Goal: Transaction & Acquisition: Purchase product/service

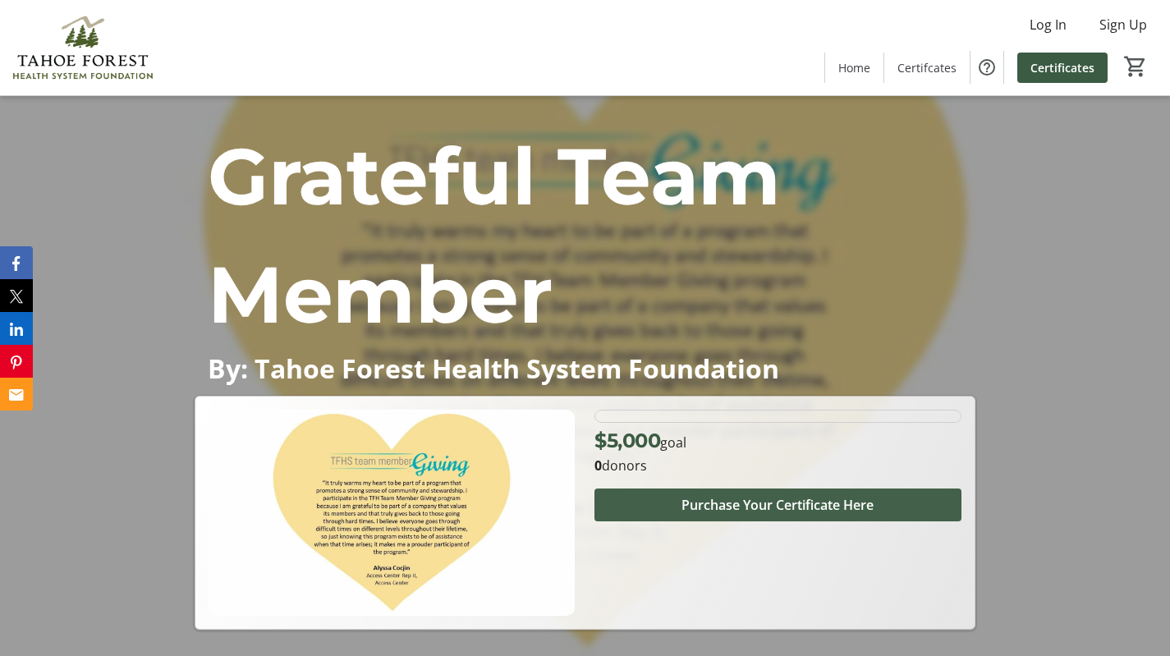
click at [729, 503] on span "Purchase Your Certificate Here" at bounding box center [778, 505] width 192 height 20
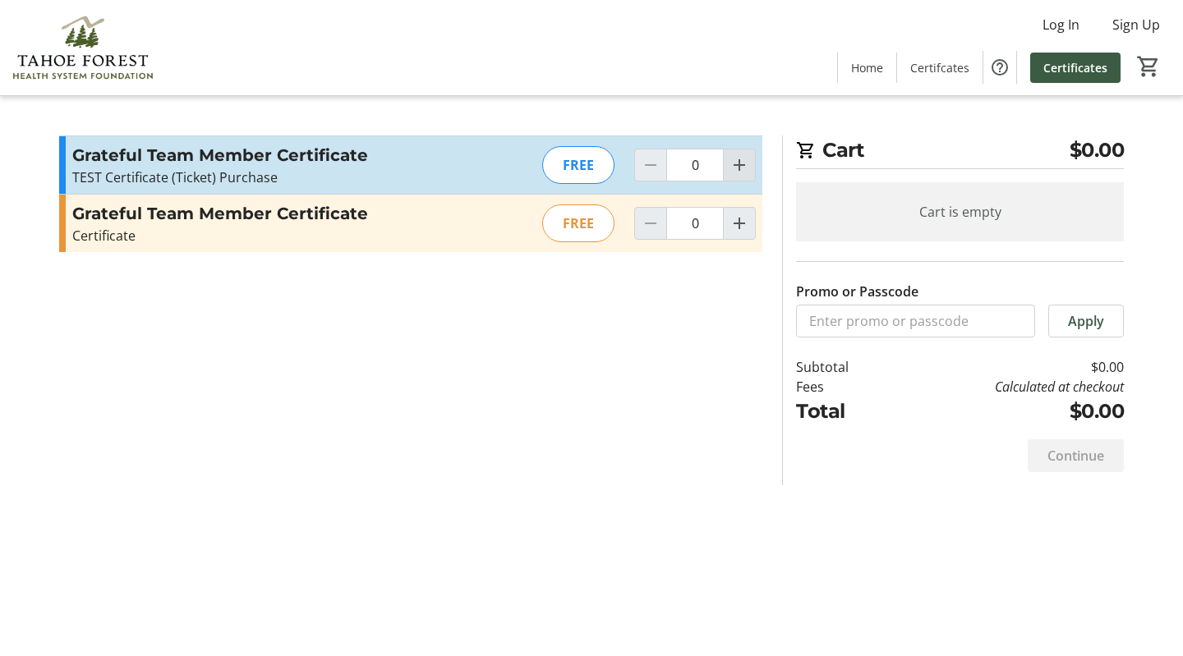
click at [740, 164] on mat-icon "Increment by one" at bounding box center [739, 165] width 20 height 20
type input "1"
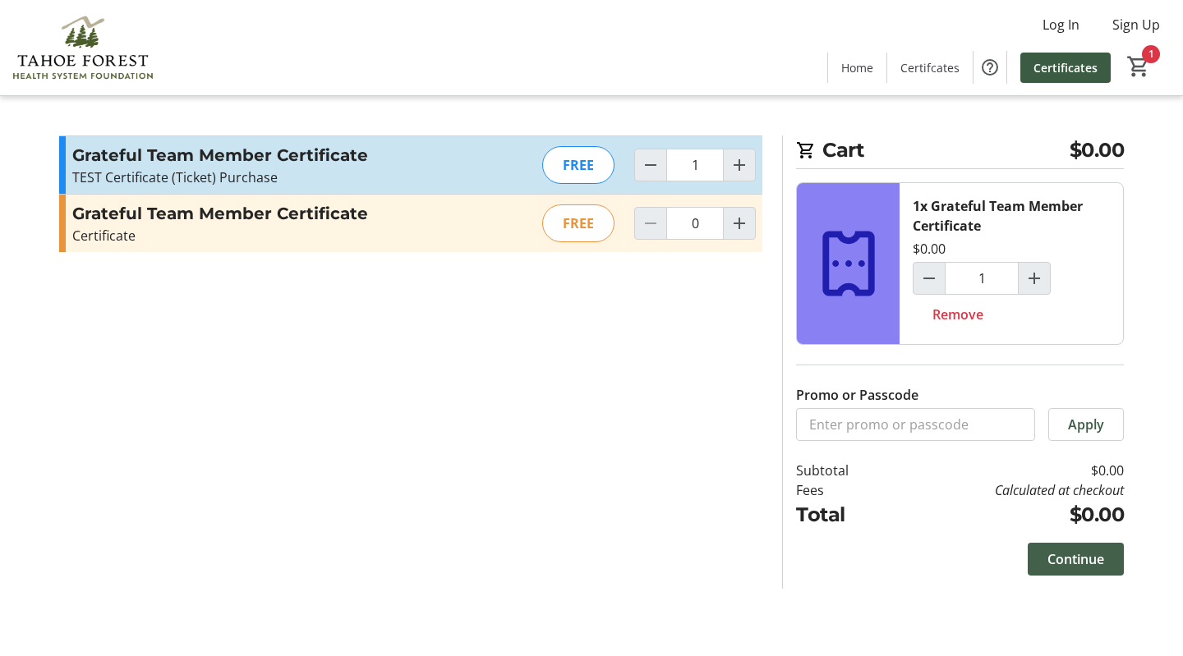
click at [1085, 556] on span "Continue" at bounding box center [1075, 559] width 57 height 20
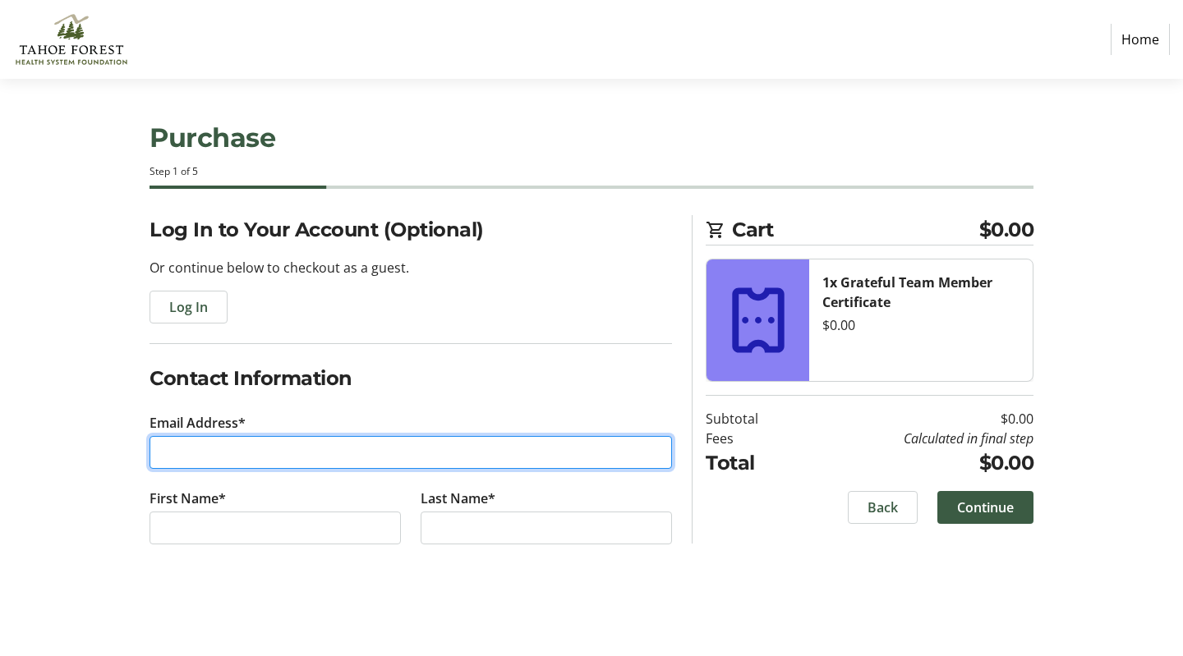
click at [353, 457] on input "Email Address*" at bounding box center [410, 452] width 522 height 33
type input "[EMAIL_ADDRESS][DOMAIN_NAME]"
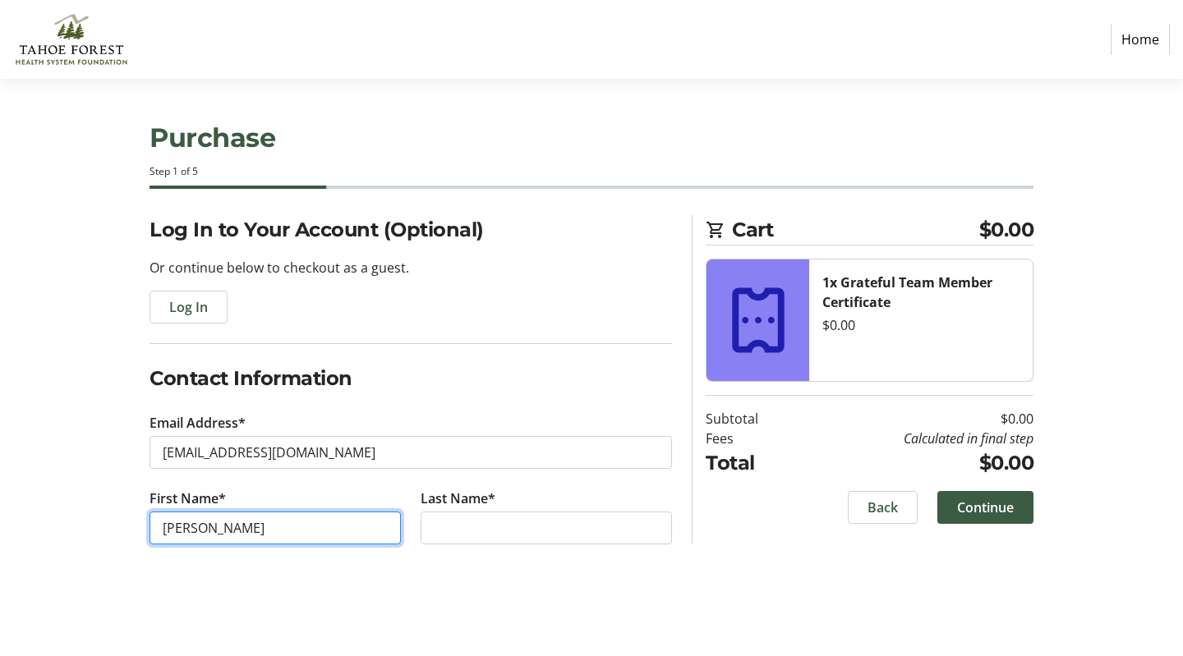
type input "[PERSON_NAME]"
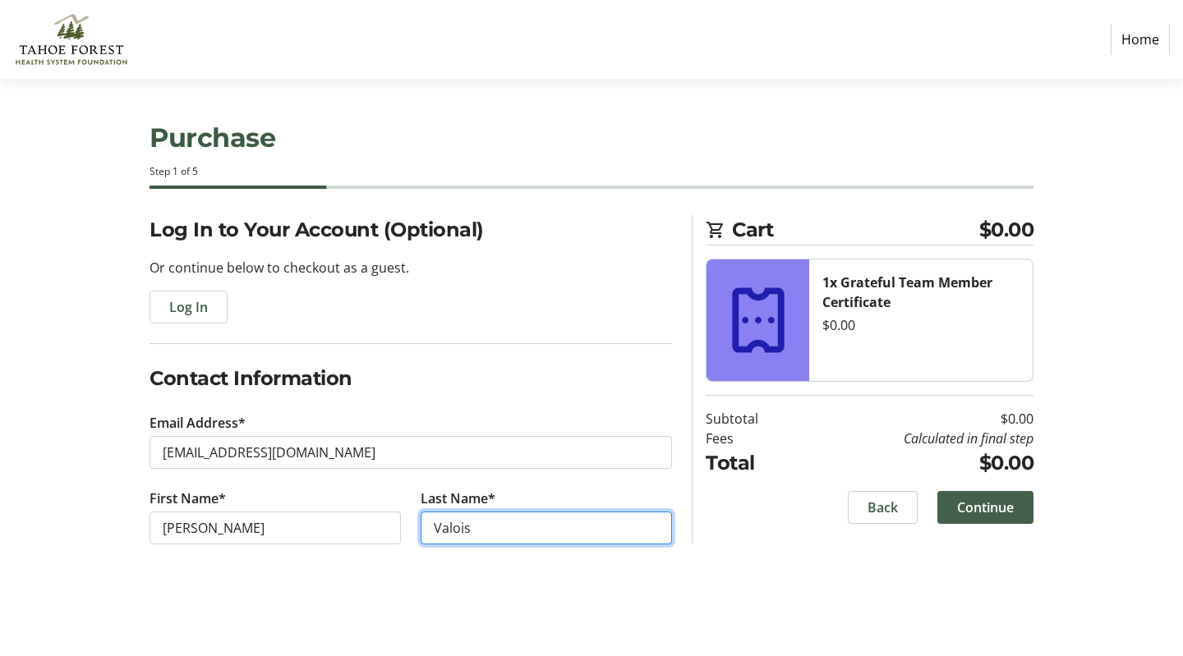
type input "Valois"
click at [964, 511] on span "Continue" at bounding box center [985, 508] width 57 height 20
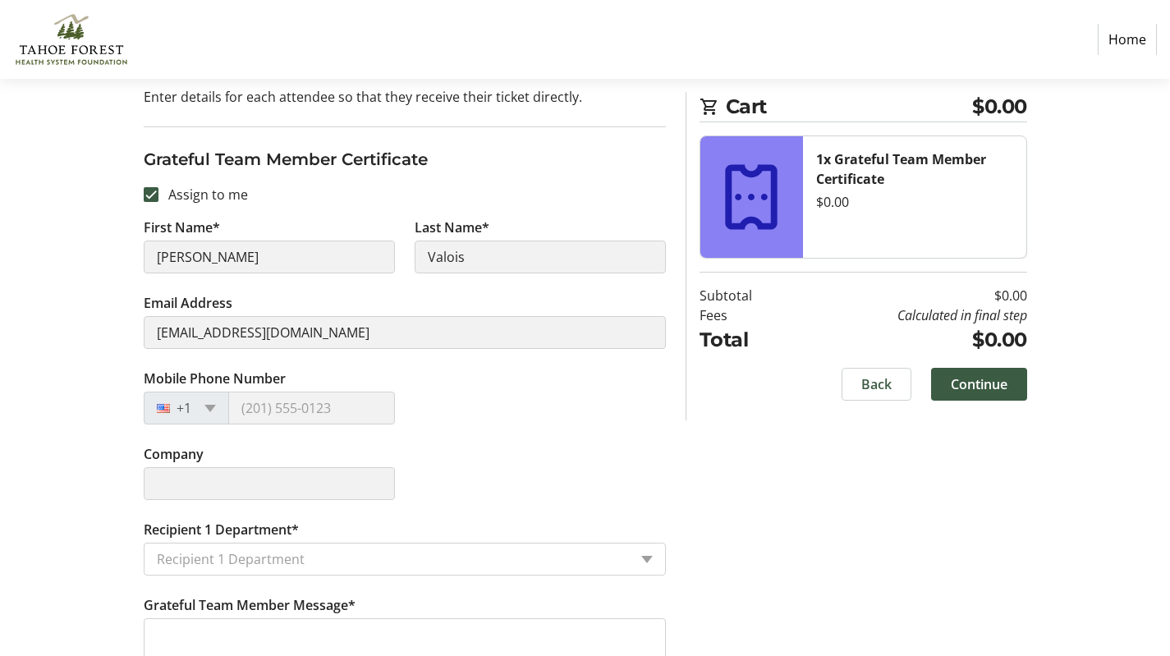
scroll to position [205, 0]
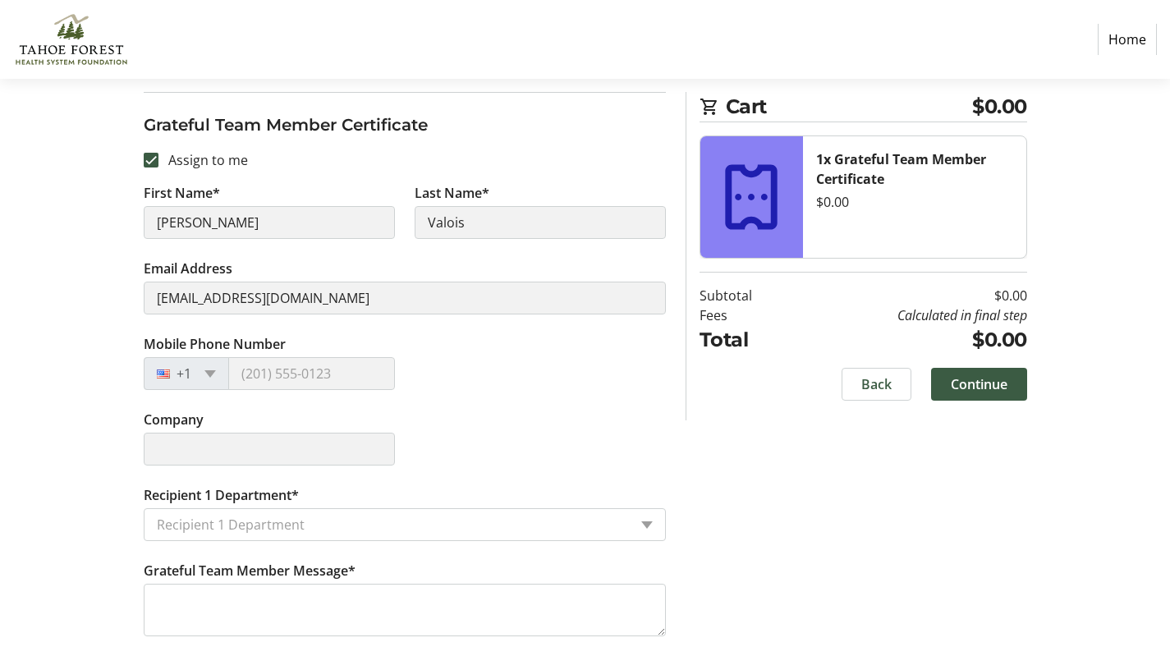
click at [298, 519] on input "Recipient 1 Department*" at bounding box center [392, 525] width 471 height 20
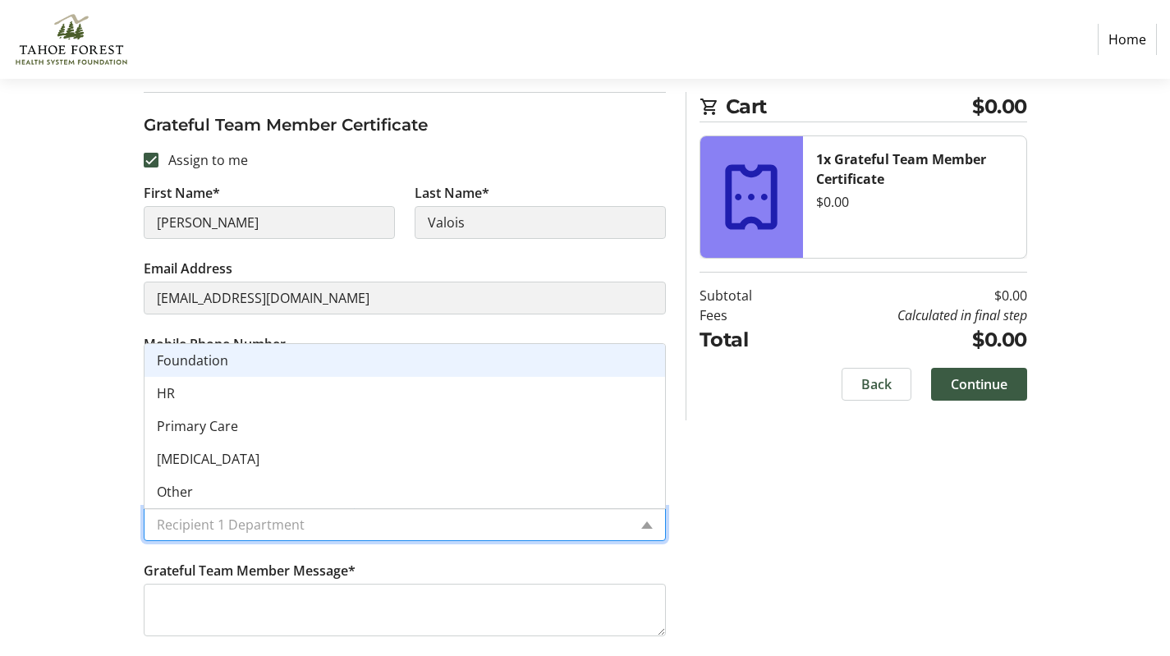
click at [315, 354] on div "Foundation" at bounding box center [405, 360] width 521 height 33
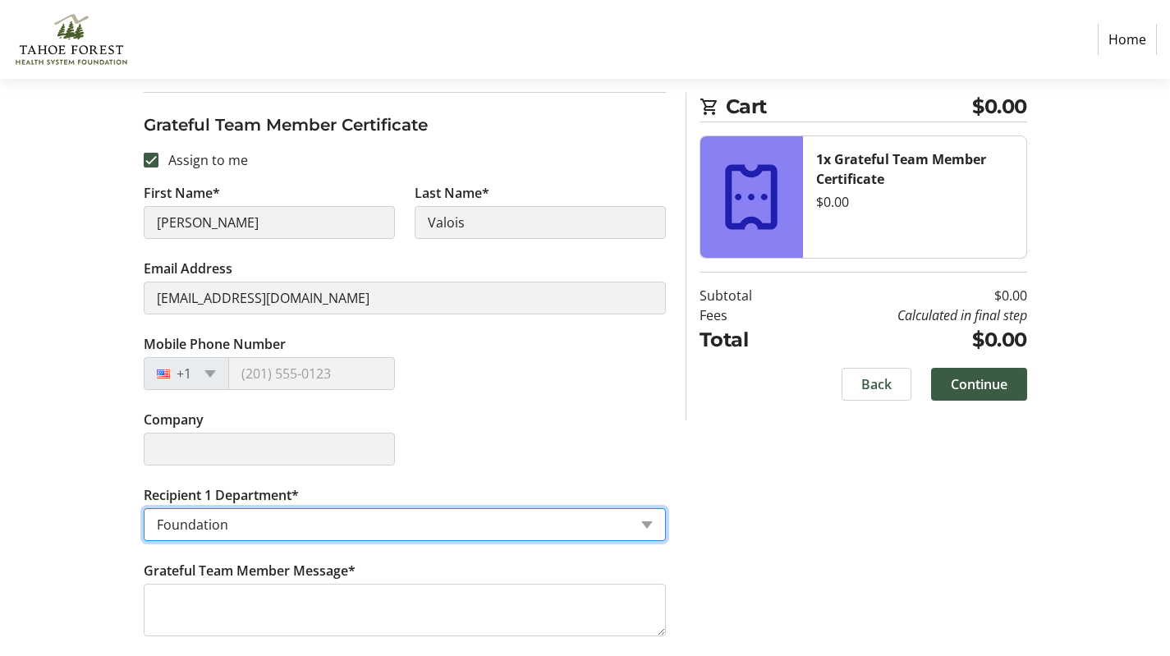
click at [71, 485] on div "Assign Tickets Enter details for each attendee so that they receive their ticke…" at bounding box center [586, 333] width 1084 height 646
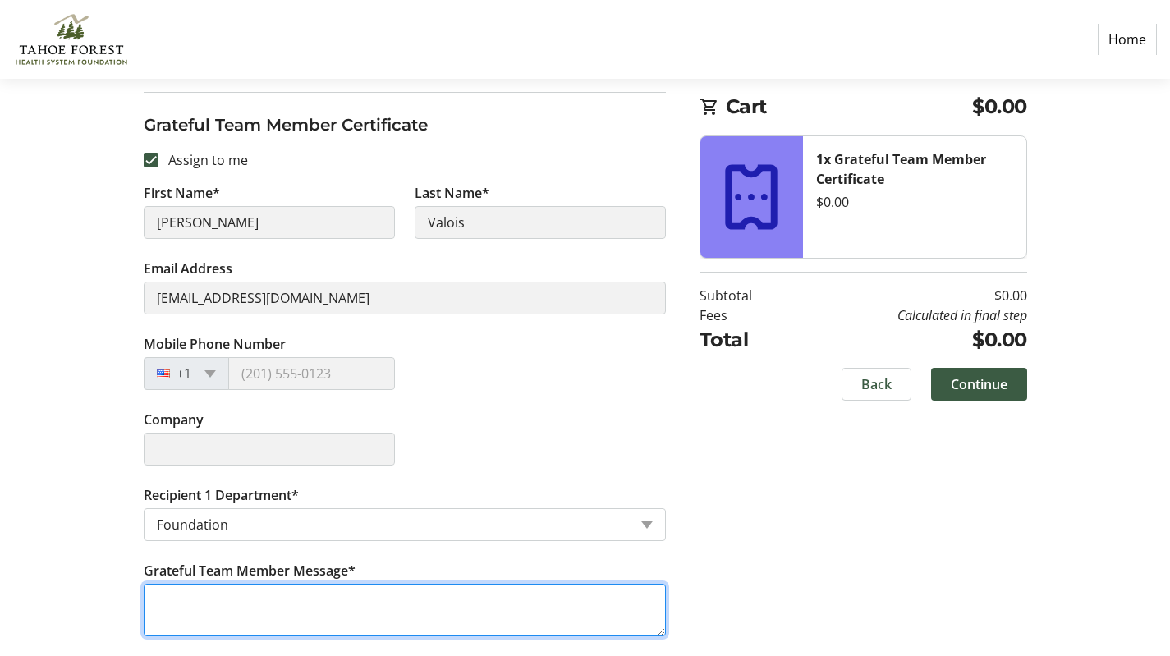
click at [602, 609] on textarea "Grateful Team Member Message*" at bounding box center [405, 610] width 522 height 53
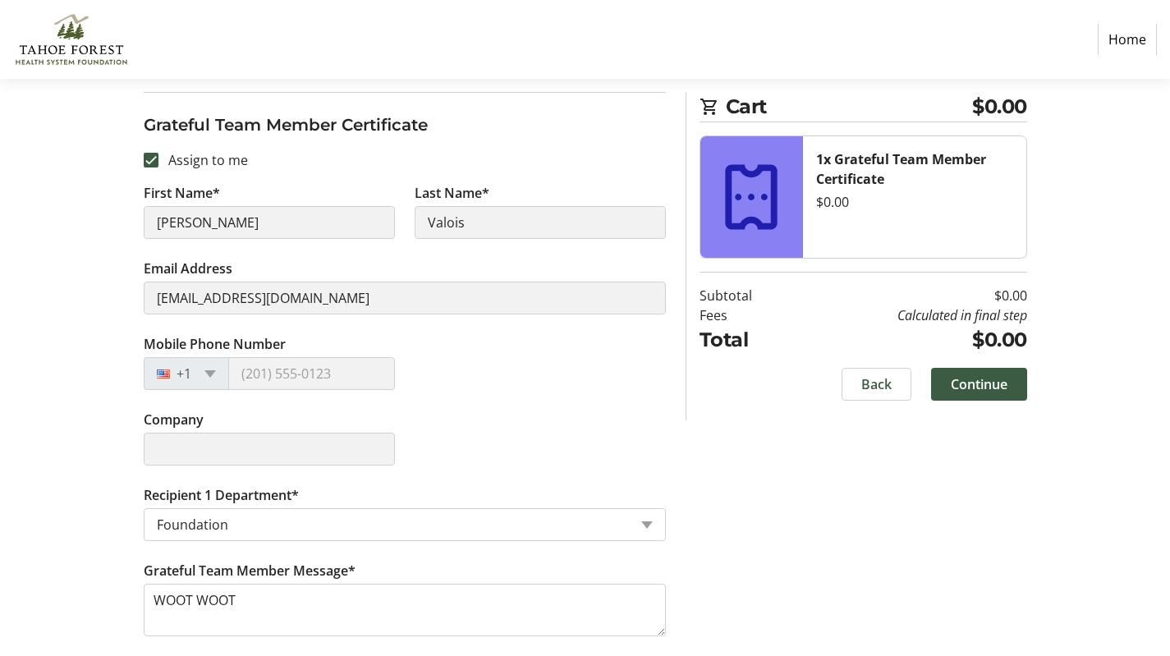
click at [956, 524] on div "Assign Tickets Enter details for each attendee so that they receive their ticke…" at bounding box center [586, 333] width 1084 height 646
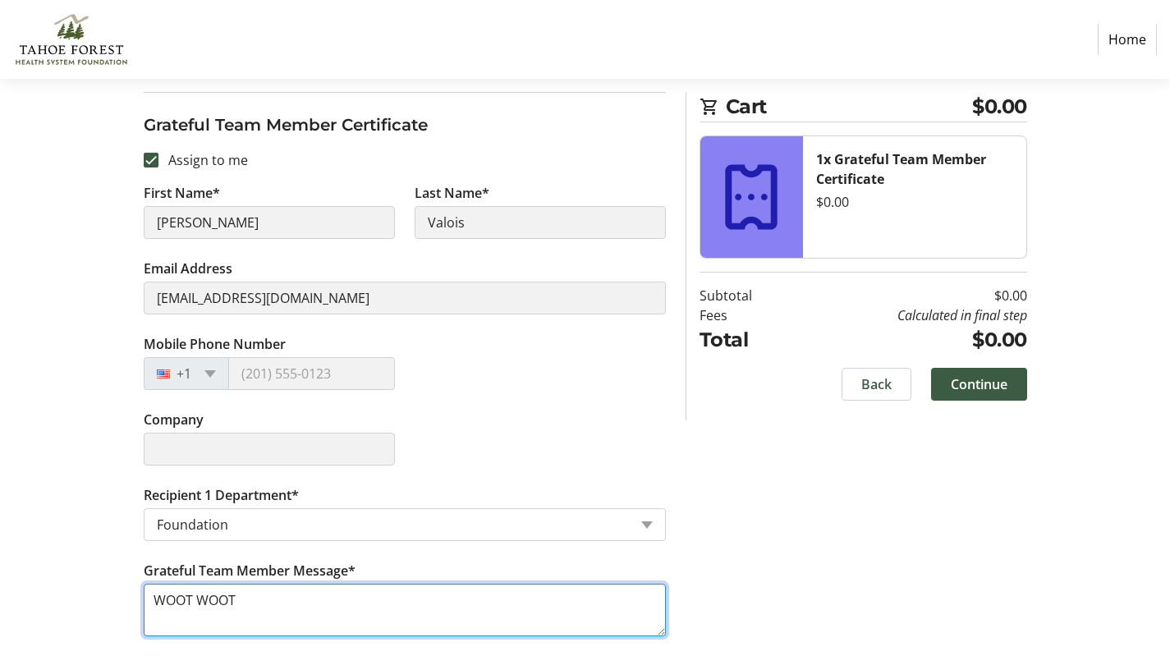
click at [402, 627] on textarea "WOOT WOOT" at bounding box center [405, 610] width 522 height 53
type textarea "W"
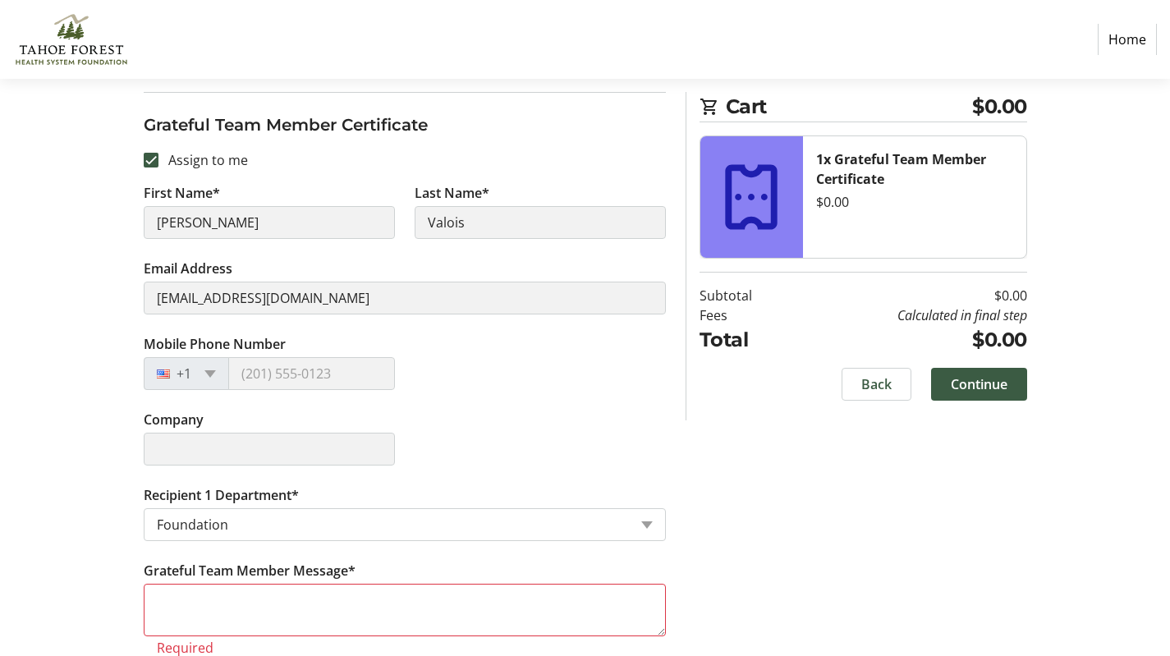
click at [834, 586] on div "Assign Tickets Enter details for each attendee so that they receive their ticke…" at bounding box center [586, 343] width 1084 height 666
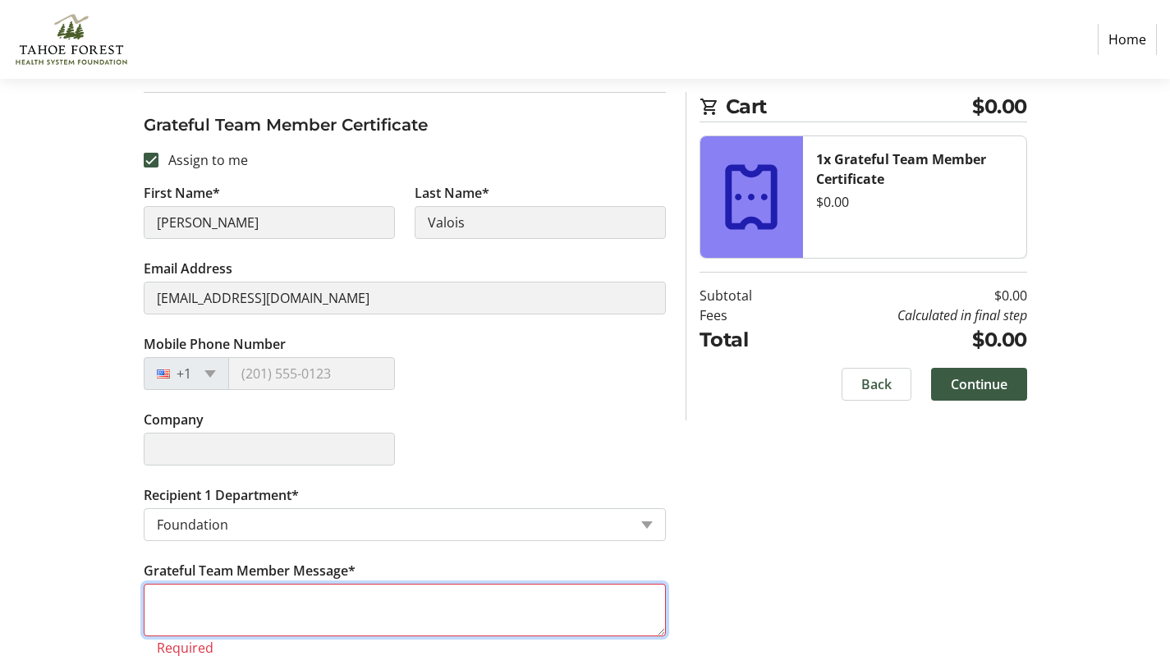
click at [604, 618] on textarea "Grateful Team Member Message*" at bounding box center [405, 610] width 522 height 53
type textarea "idk what to say"
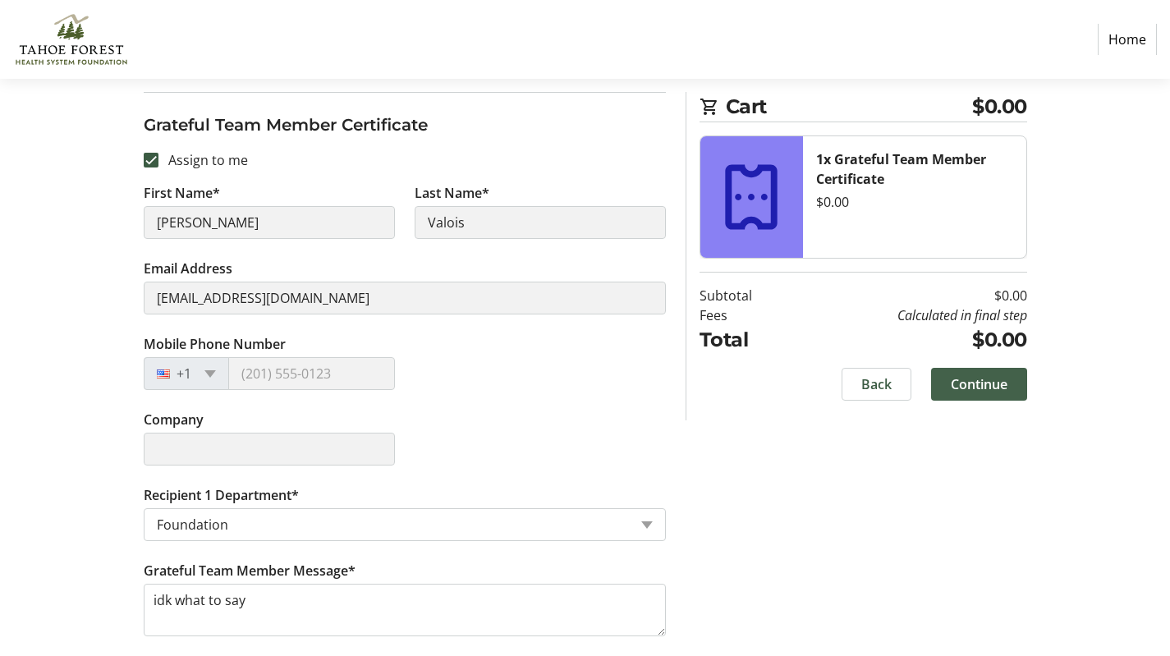
click at [977, 384] on span "Continue" at bounding box center [979, 384] width 57 height 20
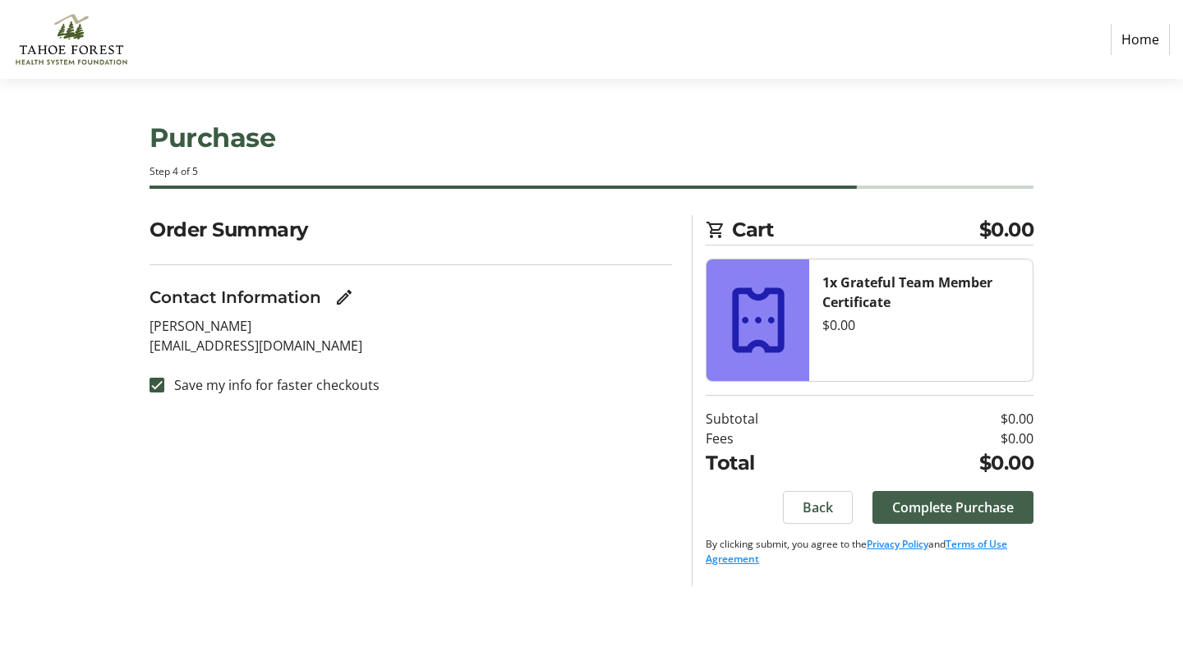
click at [991, 501] on span "Complete Purchase" at bounding box center [953, 508] width 122 height 20
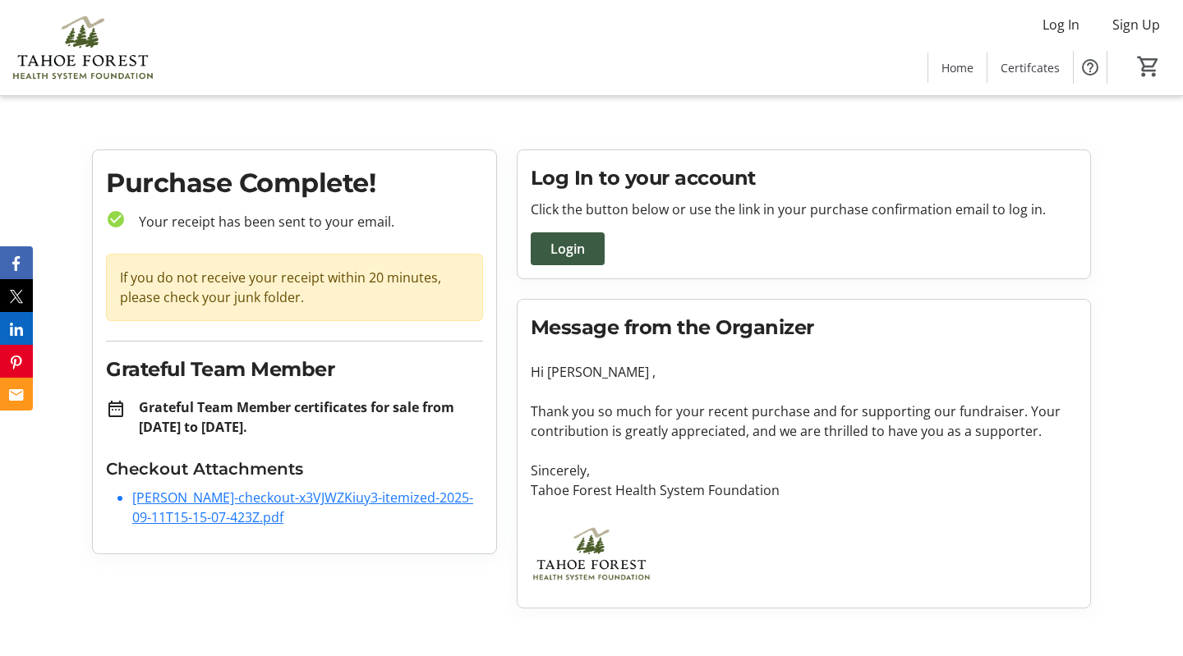
click at [237, 502] on link "[PERSON_NAME]-checkout-x3VJWZKiuy3-itemized-2025-09-11T15-15-07-423Z.pdf" at bounding box center [302, 508] width 341 height 38
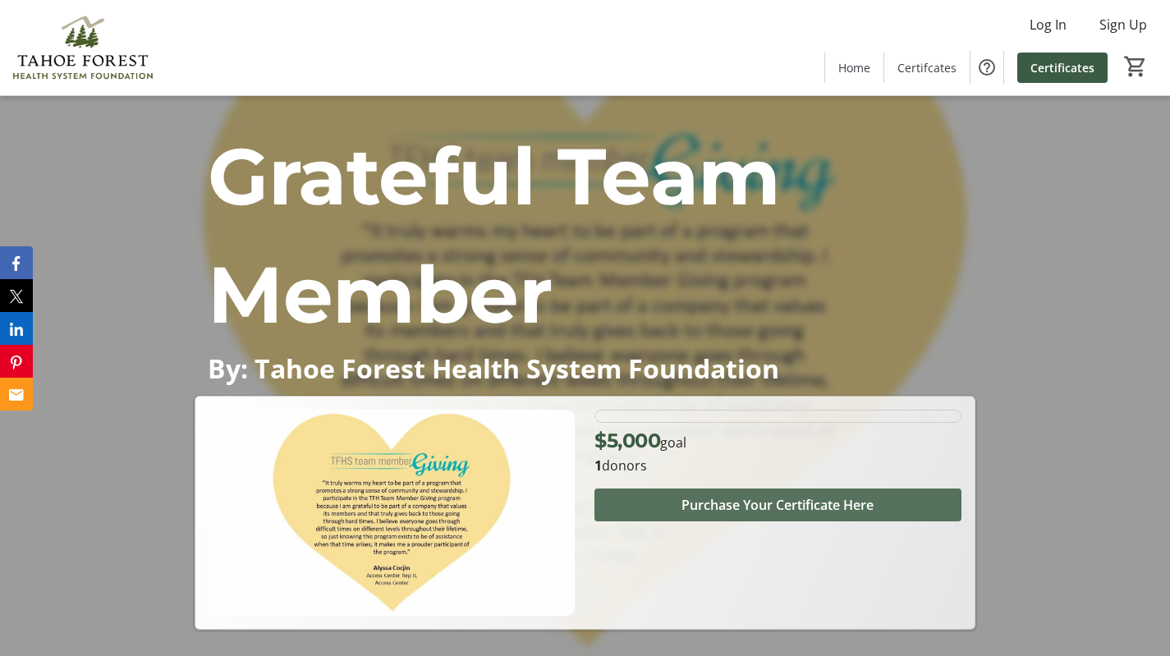
drag, startPoint x: 0, startPoint y: 0, endPoint x: 632, endPoint y: 512, distance: 813.9
click at [632, 512] on span at bounding box center [778, 504] width 366 height 39
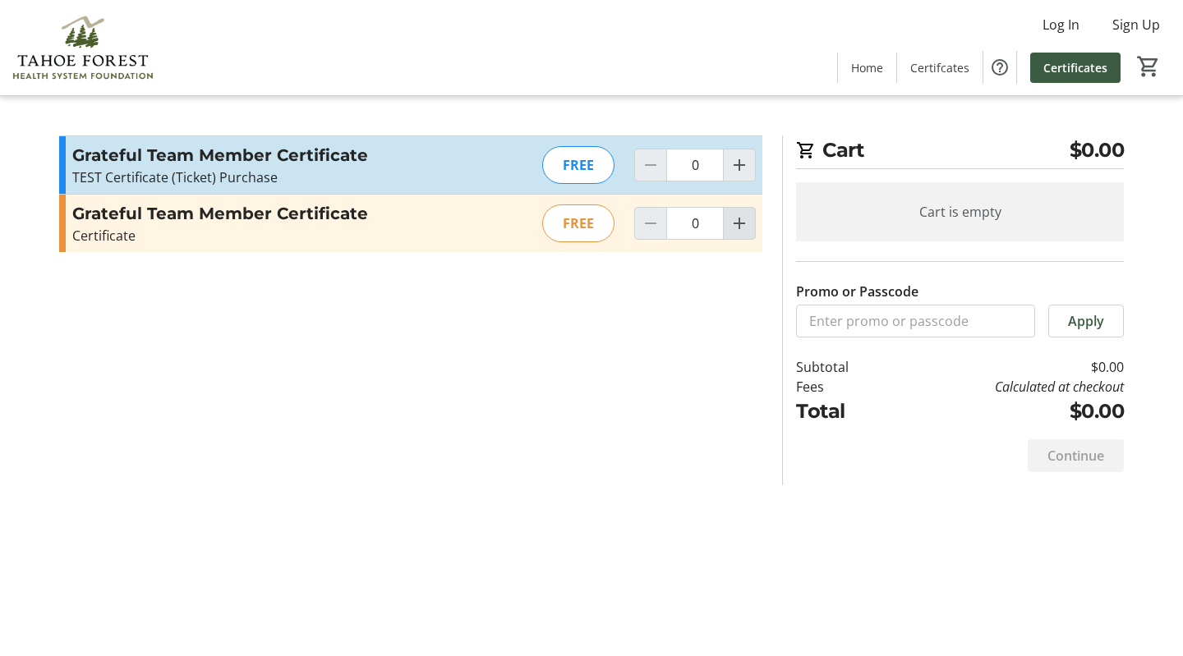
click at [747, 218] on mat-icon "Increment by one" at bounding box center [739, 224] width 20 height 20
type input "1"
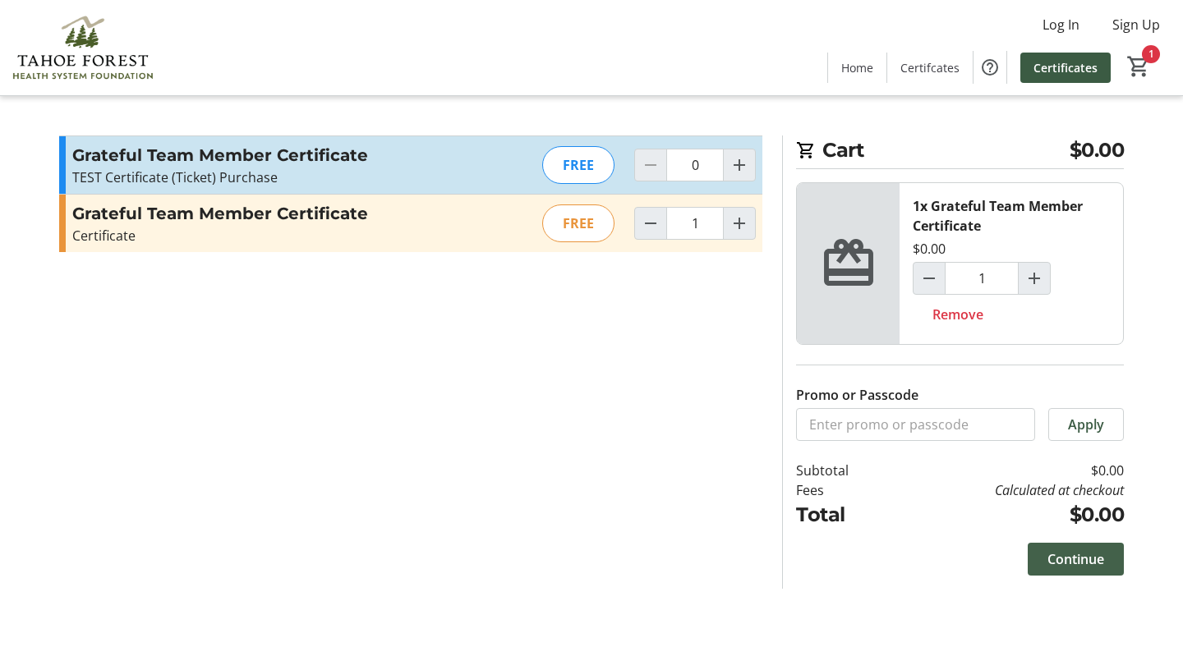
click at [1096, 546] on span at bounding box center [1075, 559] width 96 height 39
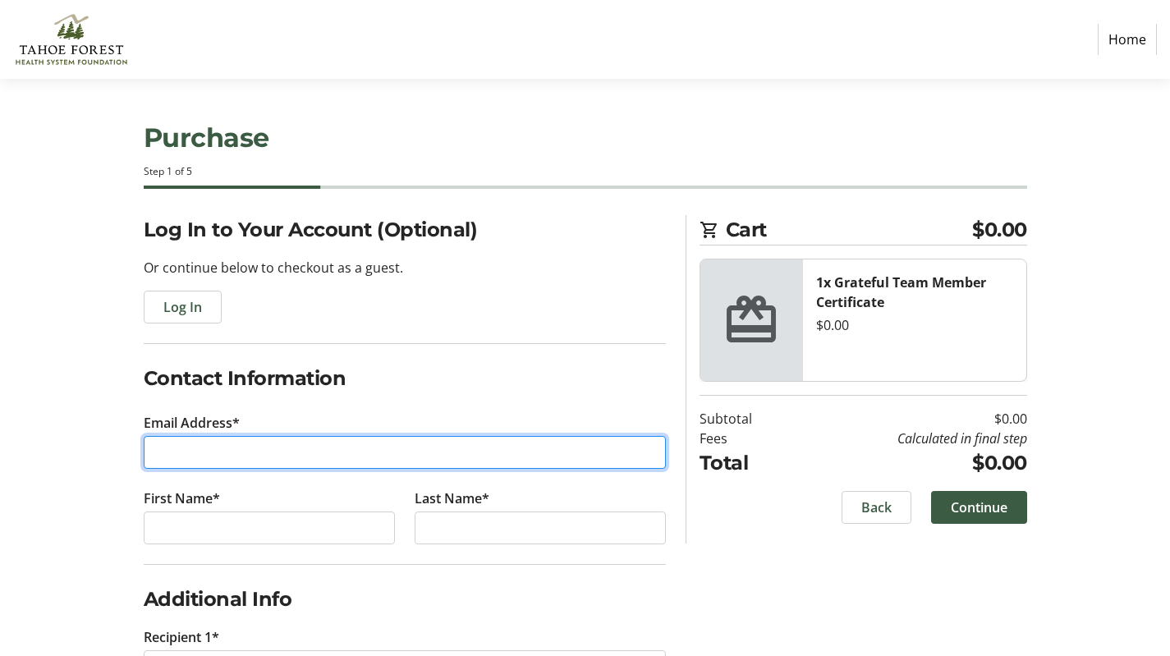
click at [499, 444] on input "Email Address*" at bounding box center [405, 452] width 522 height 33
type input "[EMAIL_ADDRESS][DOMAIN_NAME]"
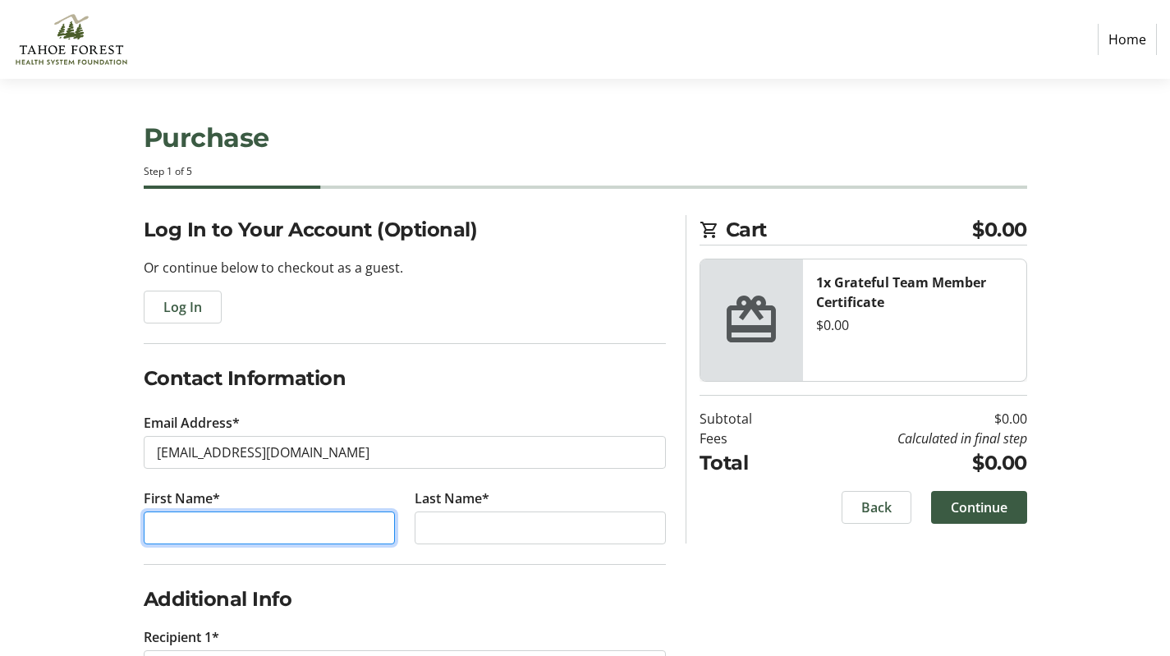
click at [329, 521] on input "First Name*" at bounding box center [269, 528] width 251 height 33
type input "sam"
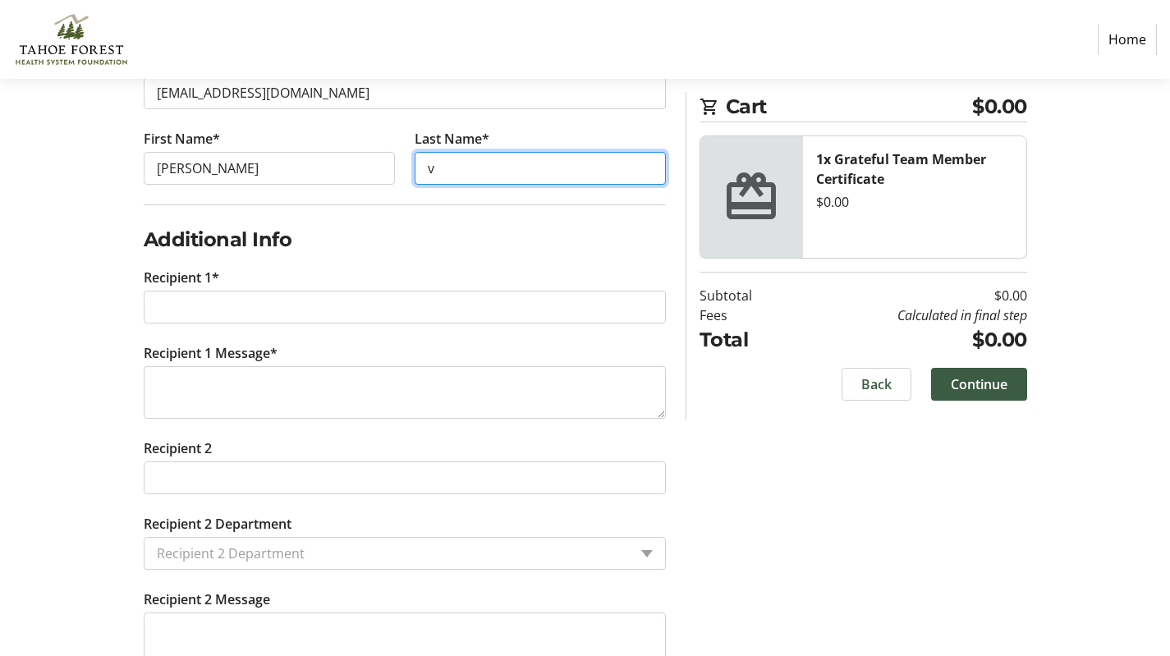
scroll to position [371, 0]
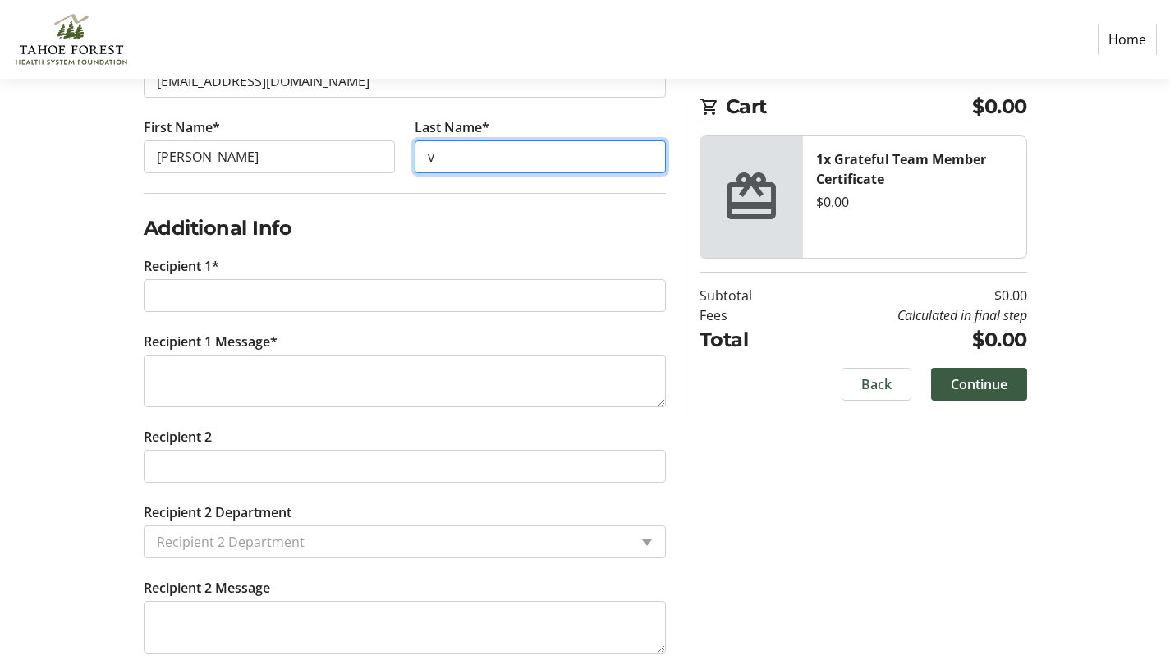
type input "v"
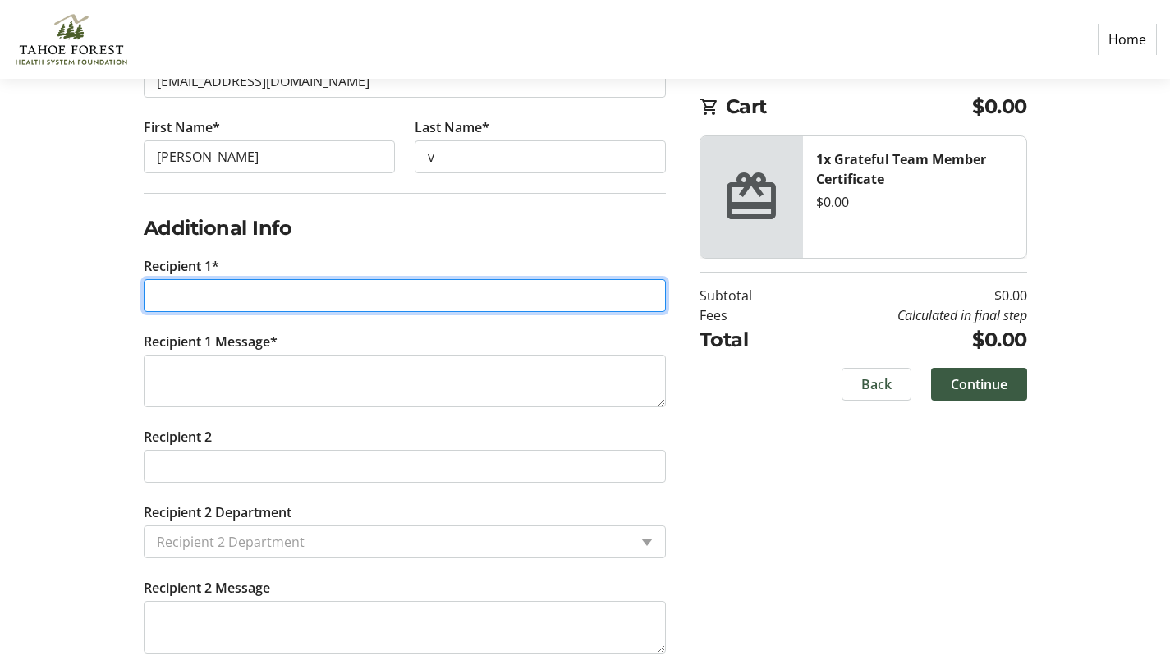
click at [333, 292] on input "Recipient 1*" at bounding box center [405, 295] width 522 height 33
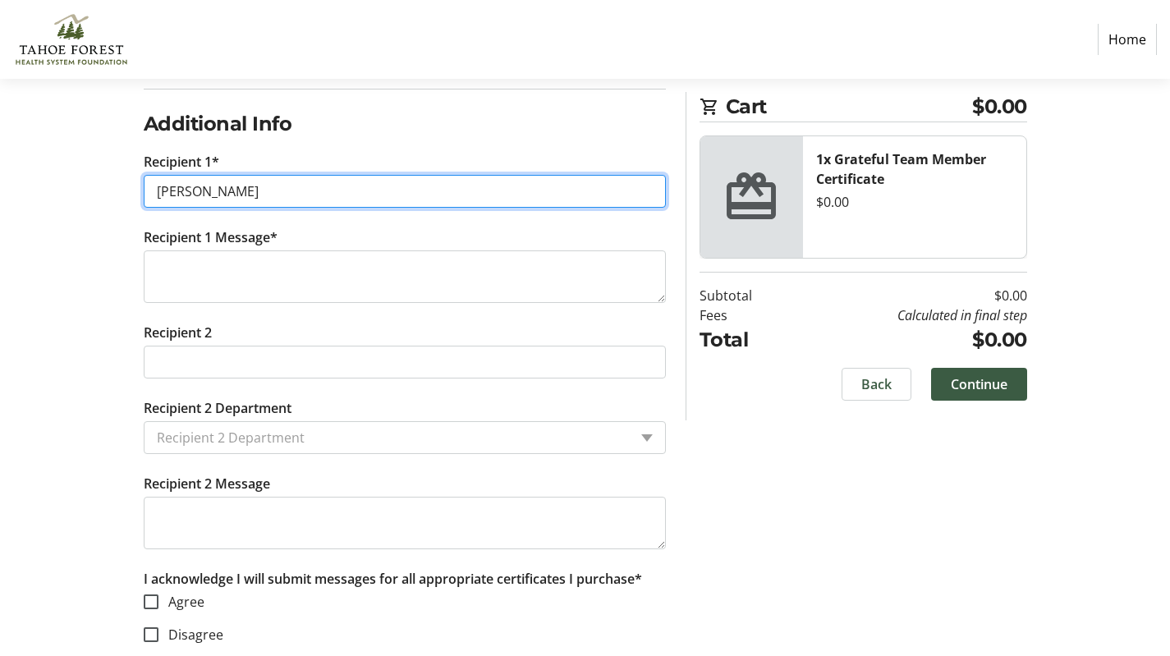
scroll to position [478, 0]
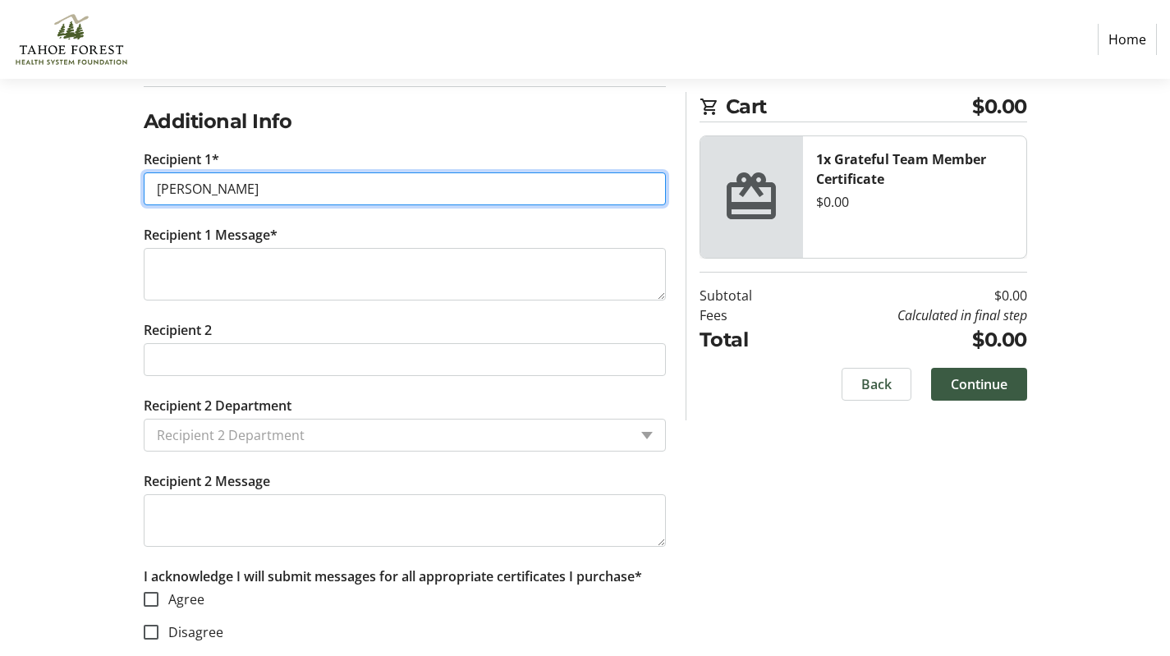
type input "christina sellers"
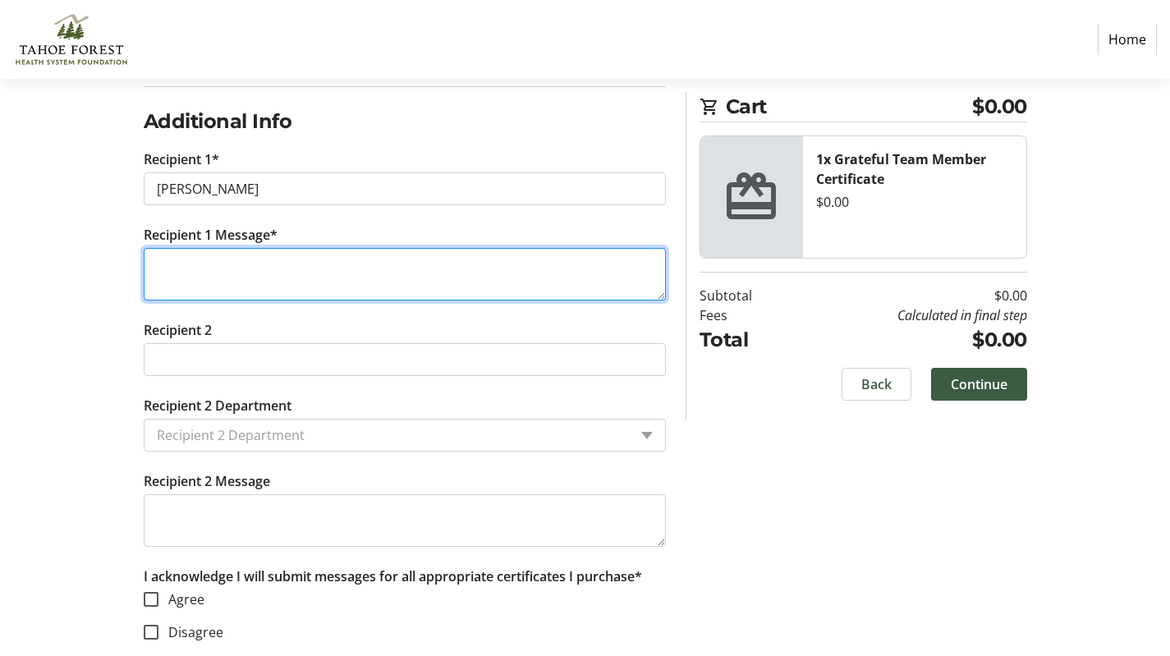
click at [338, 290] on textarea "Recipient 1 Message*" at bounding box center [405, 274] width 522 height 53
type textarea "you da best!"
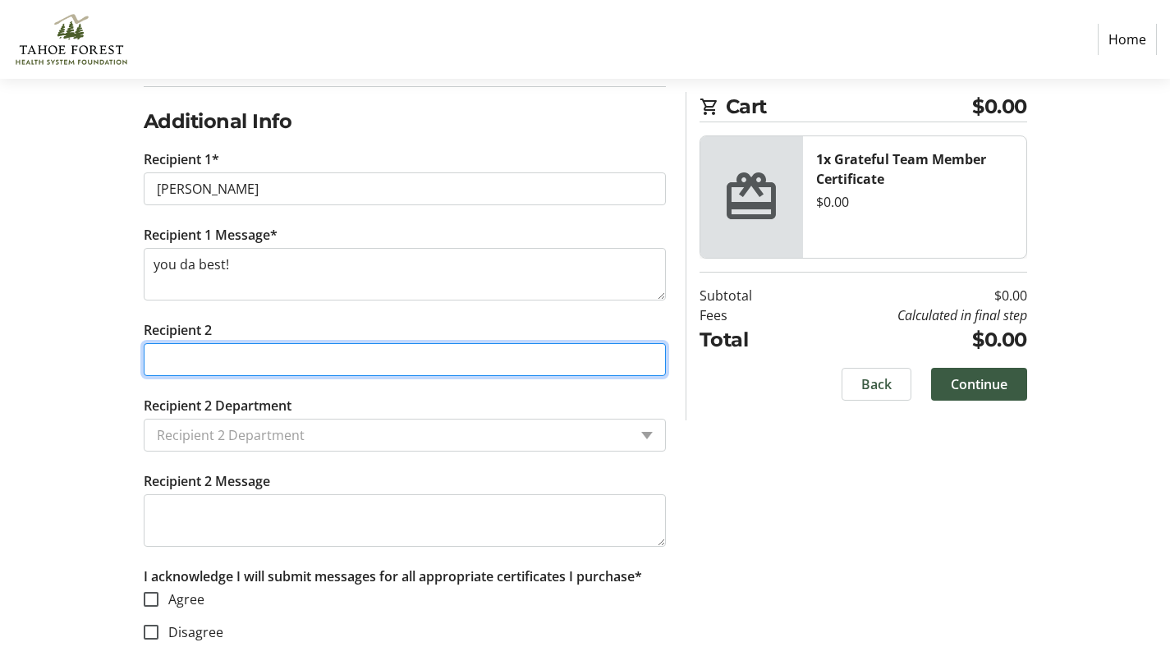
click at [374, 369] on input "Recipient 2" at bounding box center [405, 359] width 522 height 33
type input "julia bjorkman"
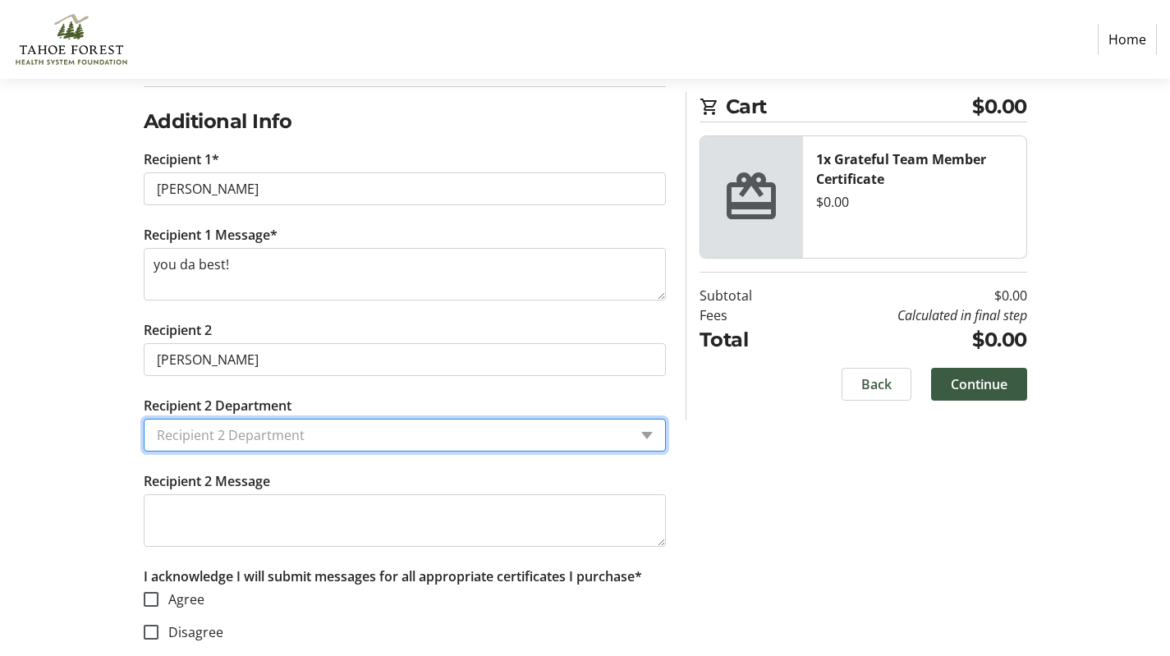
click at [393, 434] on input "Recipient 2 Department" at bounding box center [392, 435] width 471 height 20
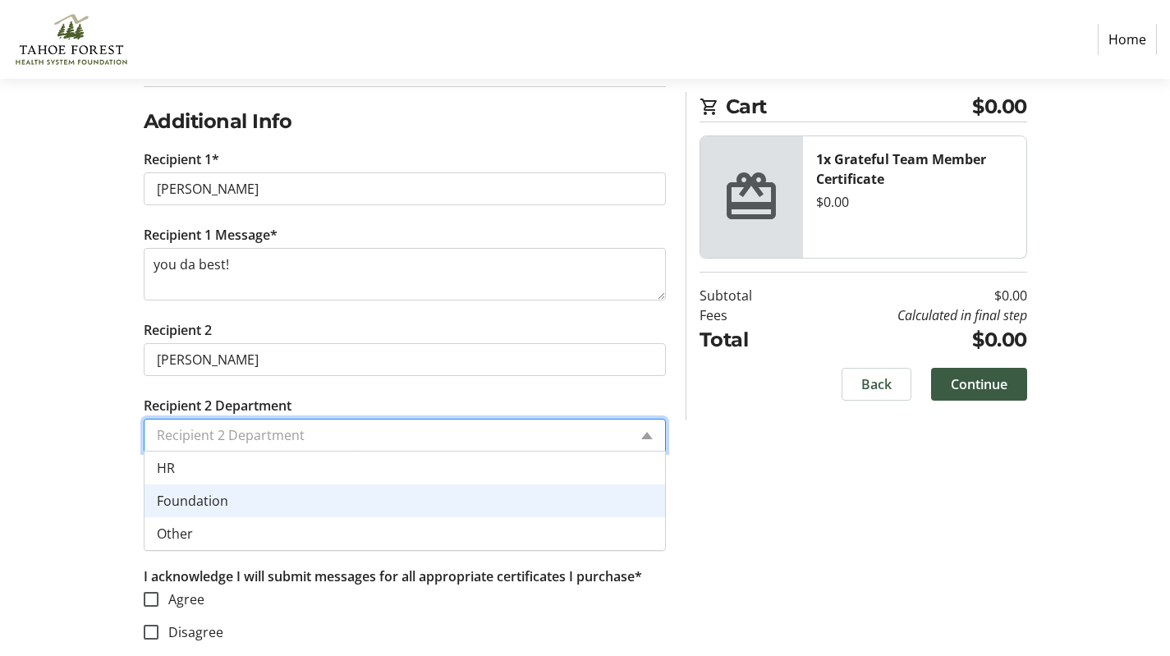
click at [416, 517] on div "Foundation" at bounding box center [405, 501] width 521 height 33
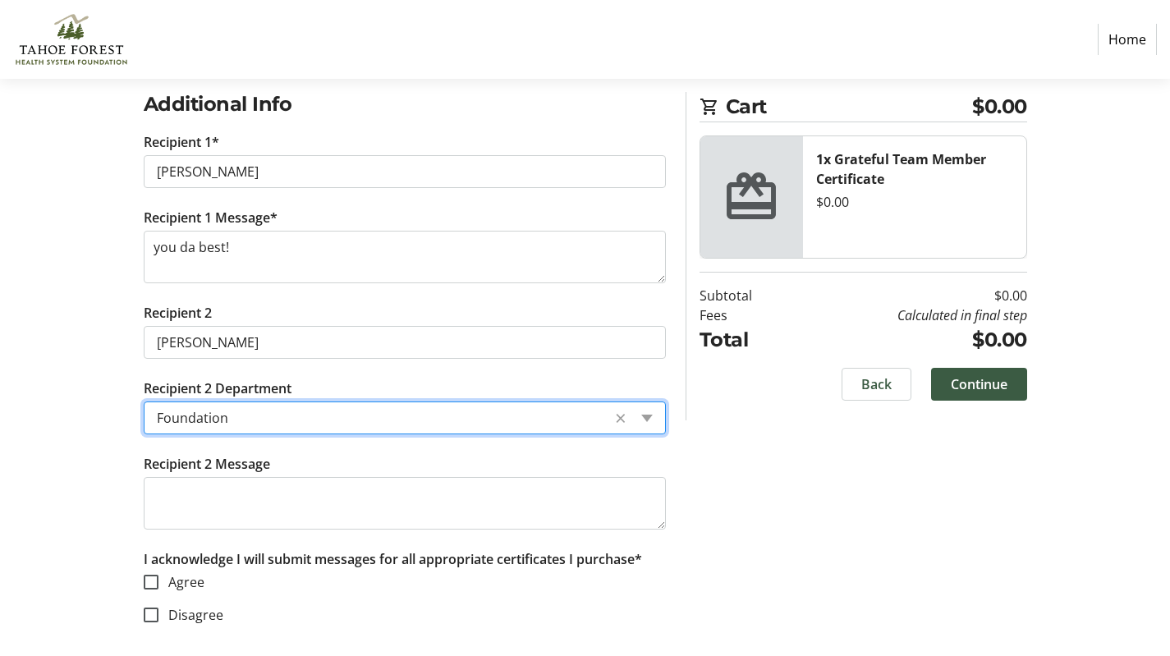
scroll to position [503, 0]
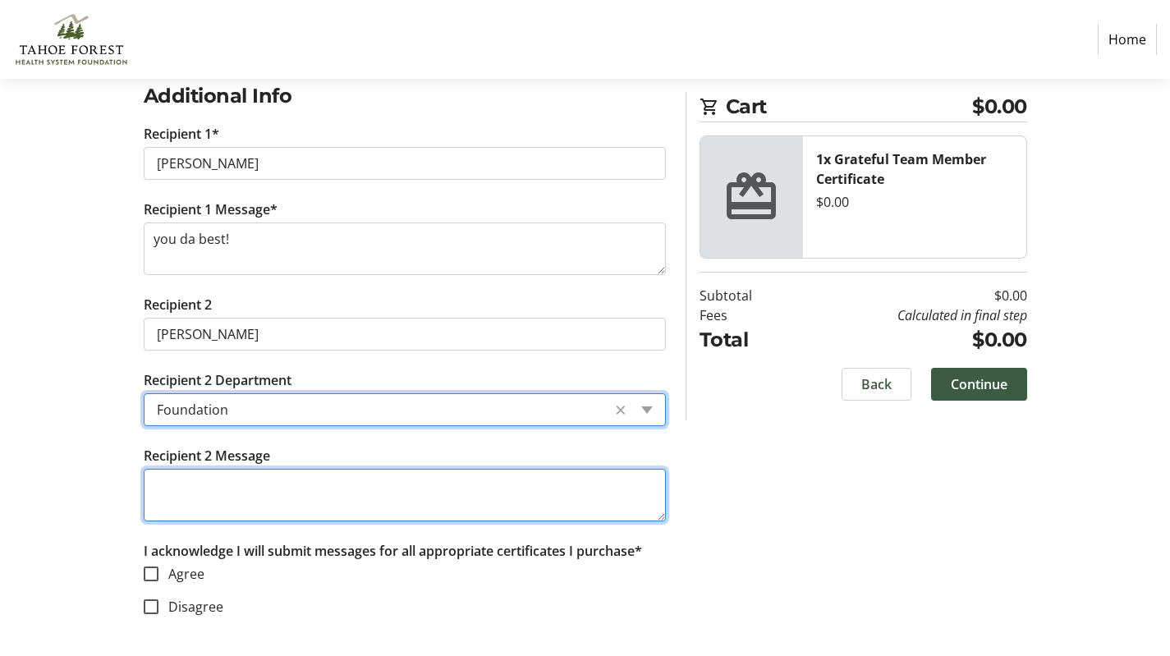
click at [408, 504] on textarea "Recipient 2 Message" at bounding box center [405, 495] width 522 height 53
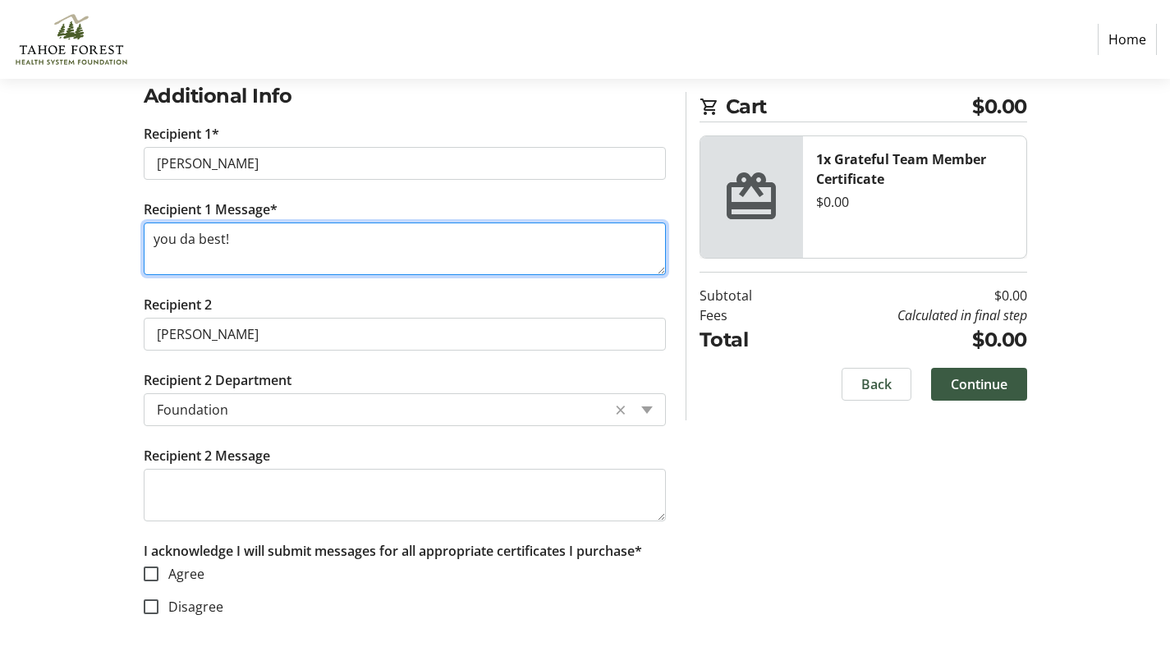
drag, startPoint x: 330, startPoint y: 242, endPoint x: 103, endPoint y: 230, distance: 227.0
click at [103, 230] on div "Log In to Your Account (Optional) Or continue below to checkout as a guest. Log…" at bounding box center [586, 184] width 1084 height 944
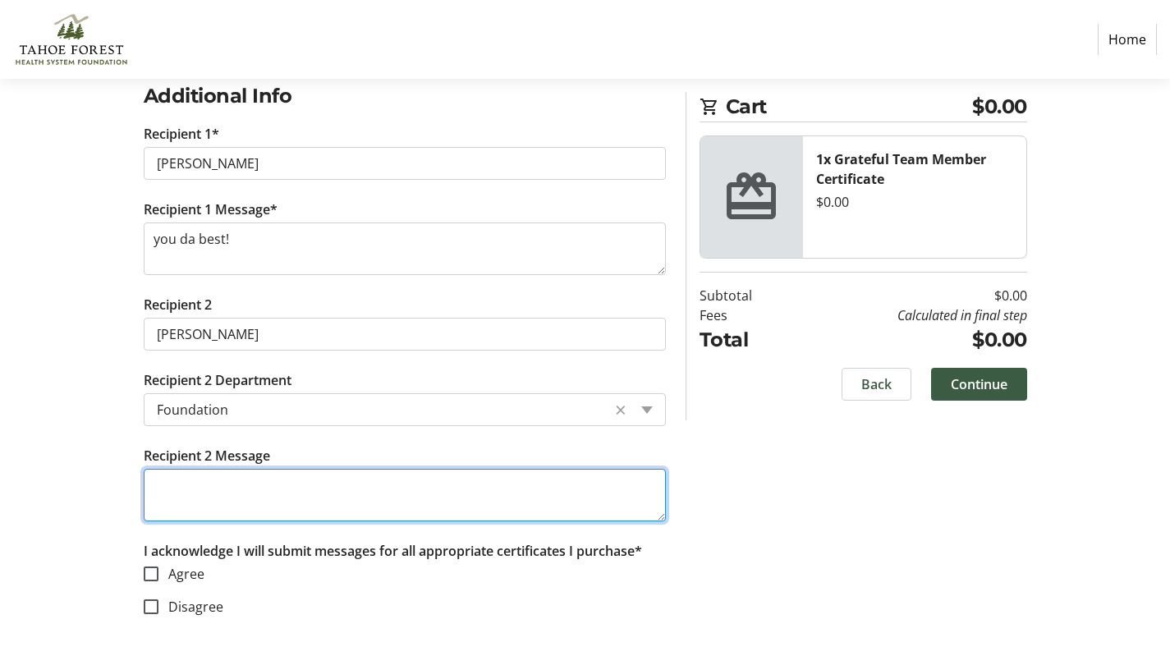
click at [227, 493] on textarea "Recipient 2 Message" at bounding box center [405, 495] width 522 height 53
paste textarea "you da best!"
type textarea "you da best!"
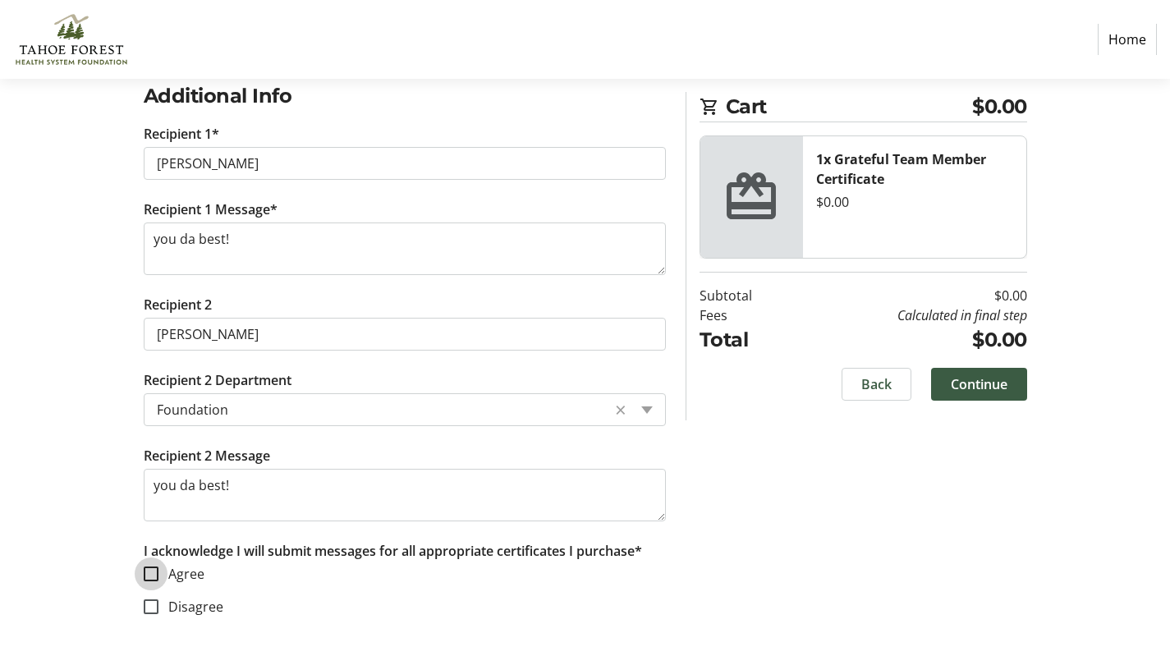
click at [154, 571] on input "Agree" at bounding box center [151, 574] width 15 height 15
checkbox input "true"
click at [985, 376] on span "Continue" at bounding box center [979, 384] width 57 height 20
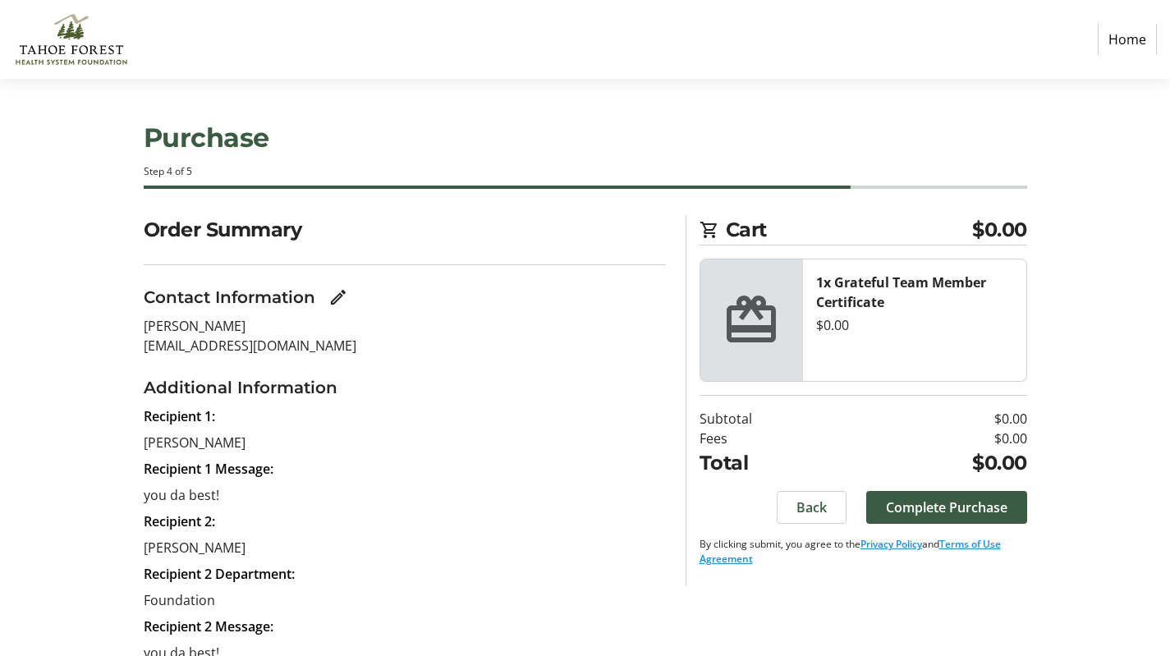
scroll to position [118, 0]
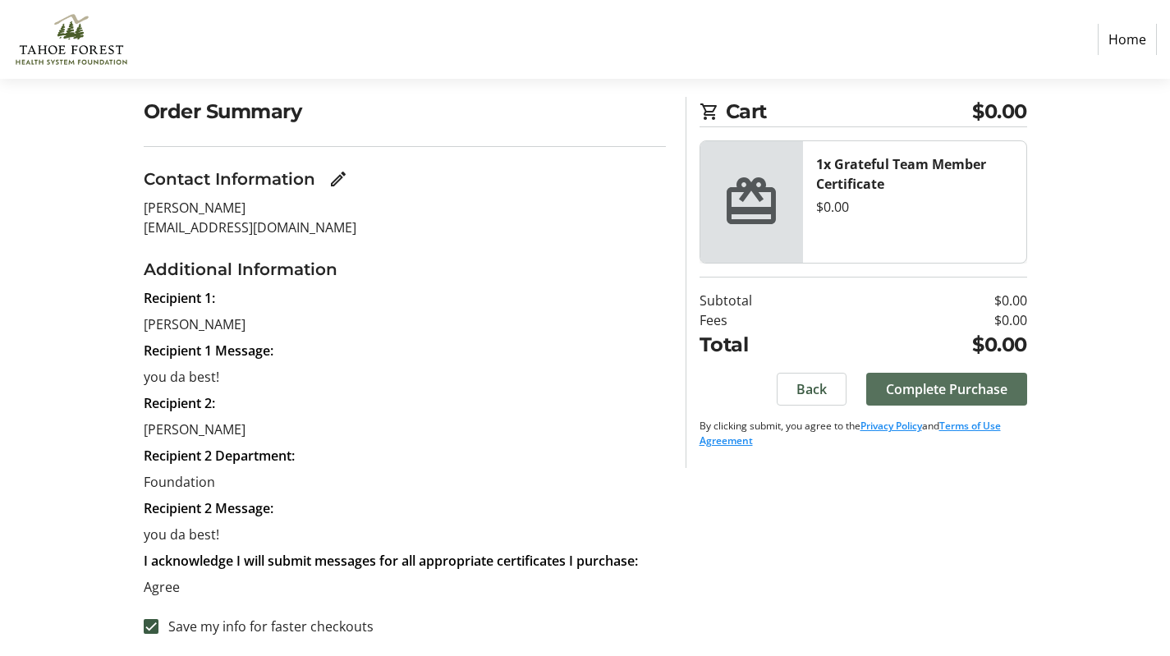
click at [932, 380] on span "Complete Purchase" at bounding box center [947, 389] width 122 height 20
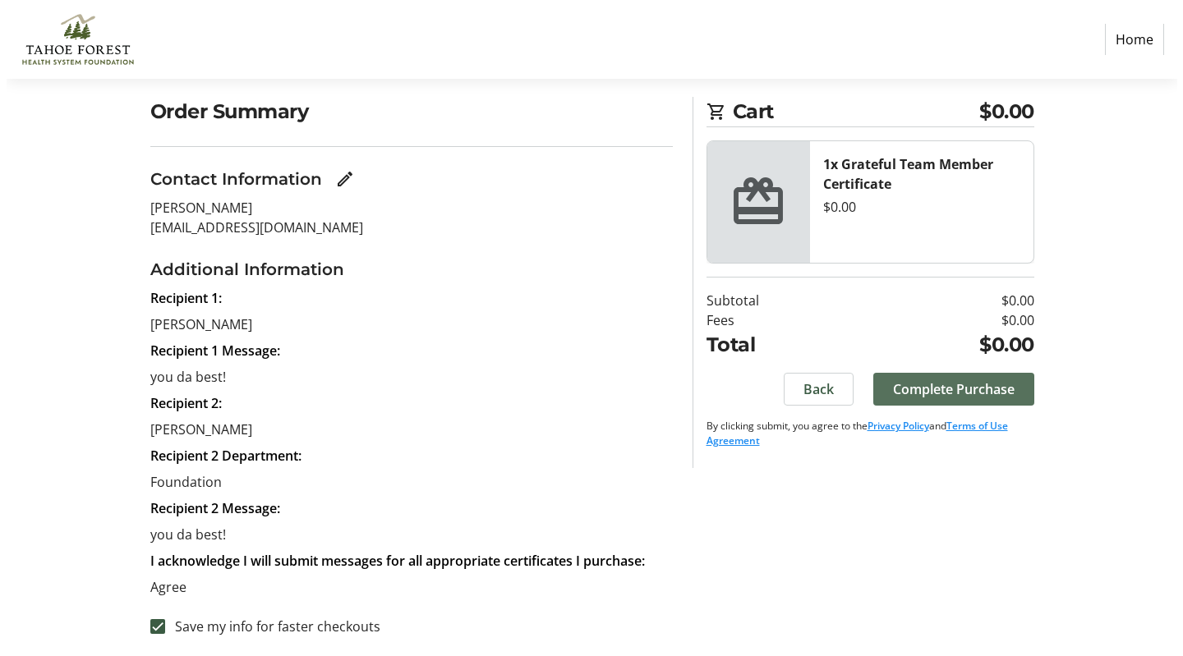
scroll to position [0, 0]
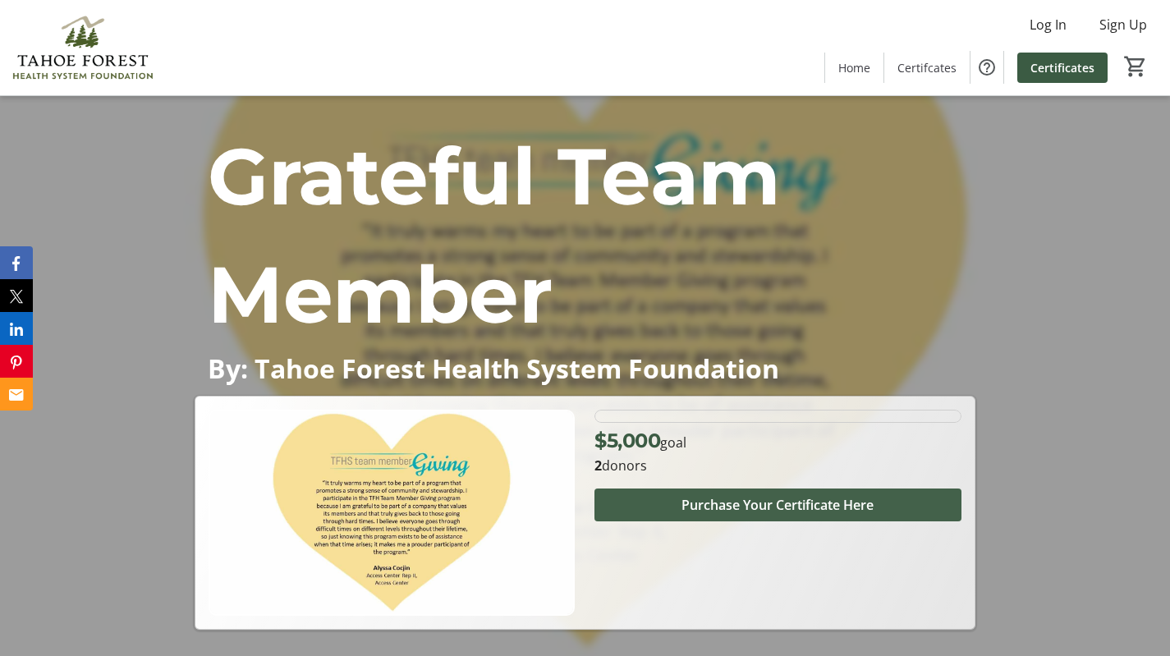
click at [765, 506] on span "Purchase Your Certificate Here" at bounding box center [778, 505] width 192 height 20
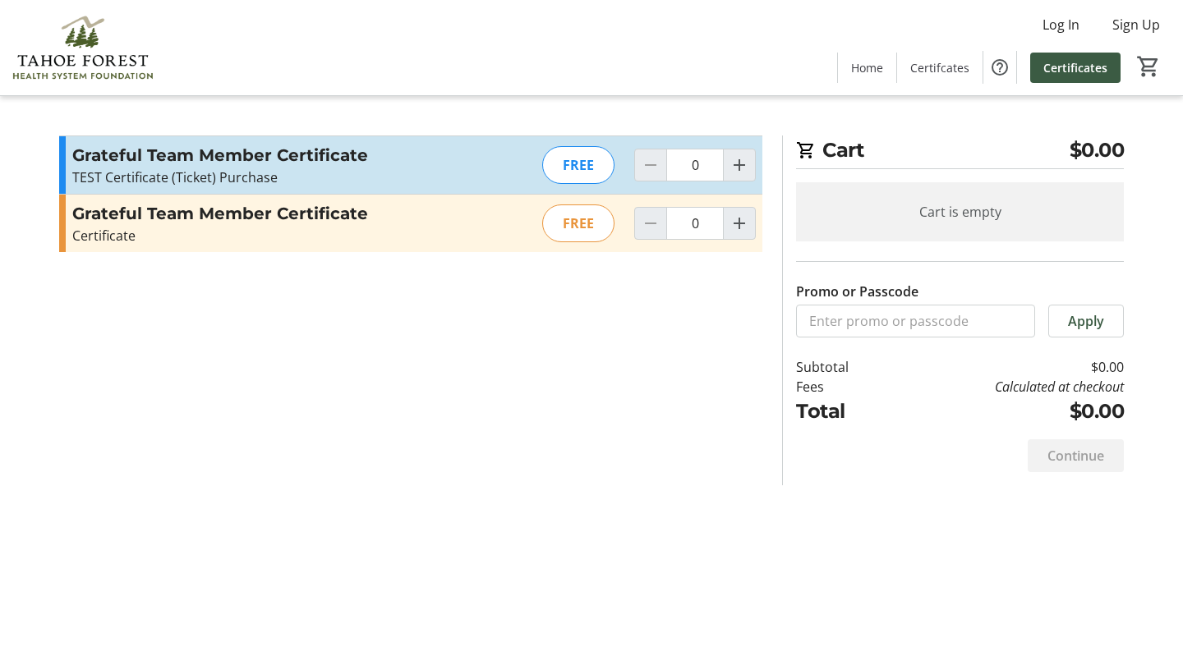
click at [583, 164] on div "FREE" at bounding box center [578, 165] width 72 height 38
click at [744, 163] on mat-icon "Increment by one" at bounding box center [739, 165] width 20 height 20
type input "1"
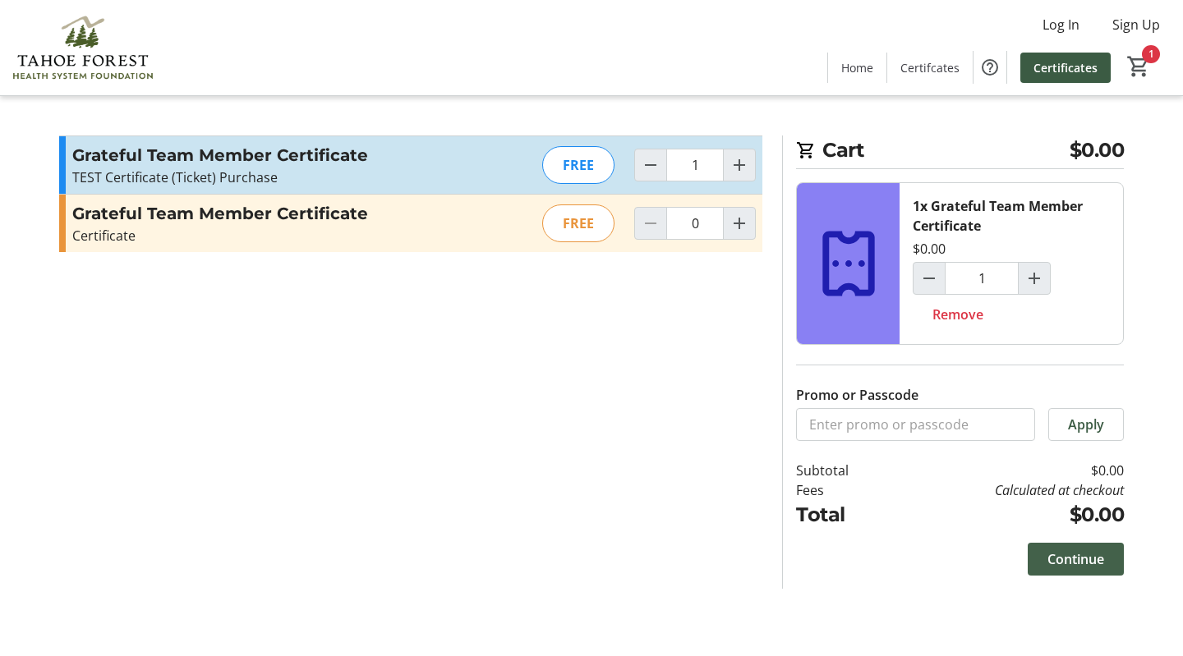
click at [1071, 554] on span "Continue" at bounding box center [1075, 559] width 57 height 20
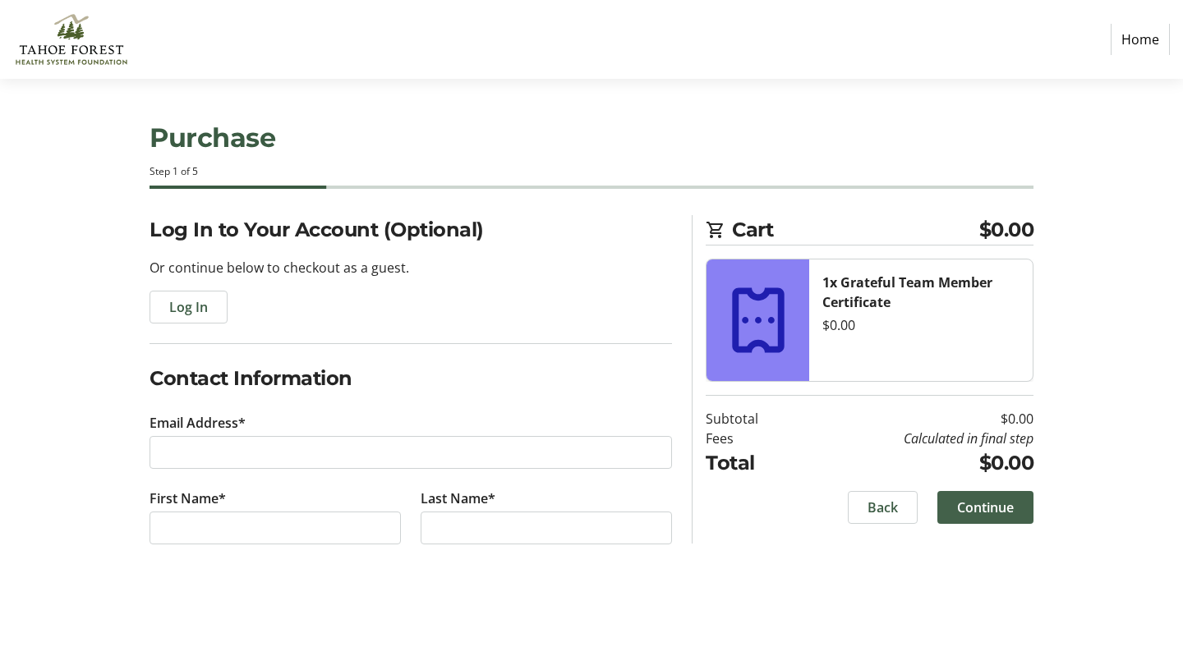
click at [952, 501] on span at bounding box center [985, 507] width 96 height 39
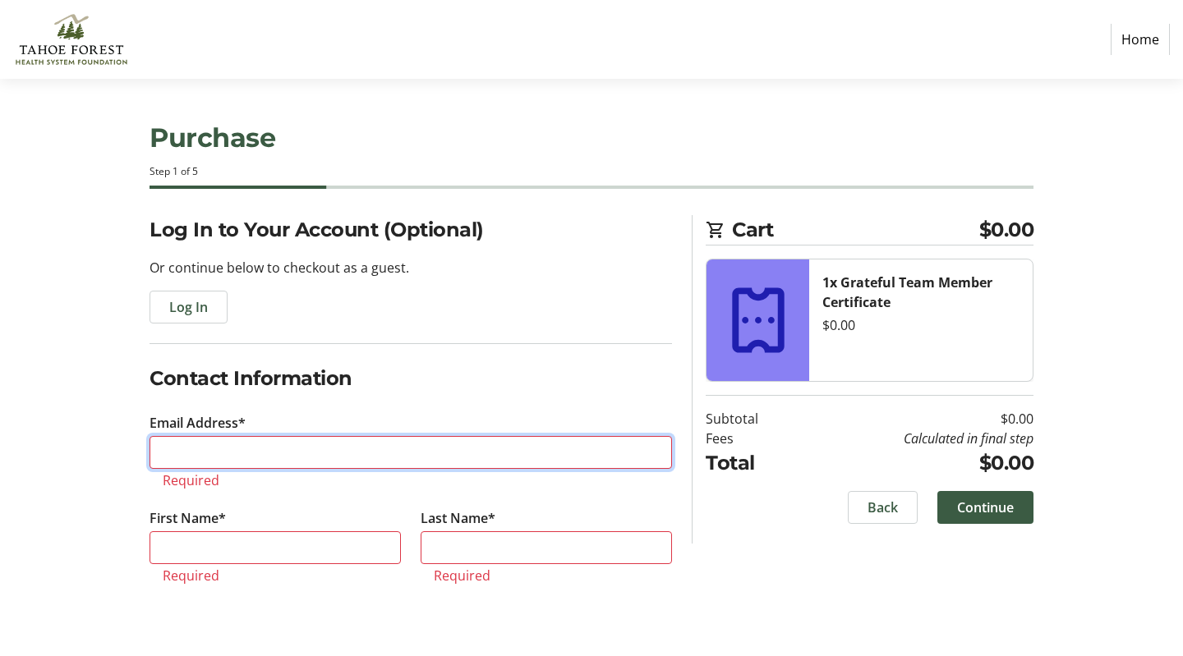
click at [443, 460] on input "Email Address*" at bounding box center [410, 452] width 522 height 33
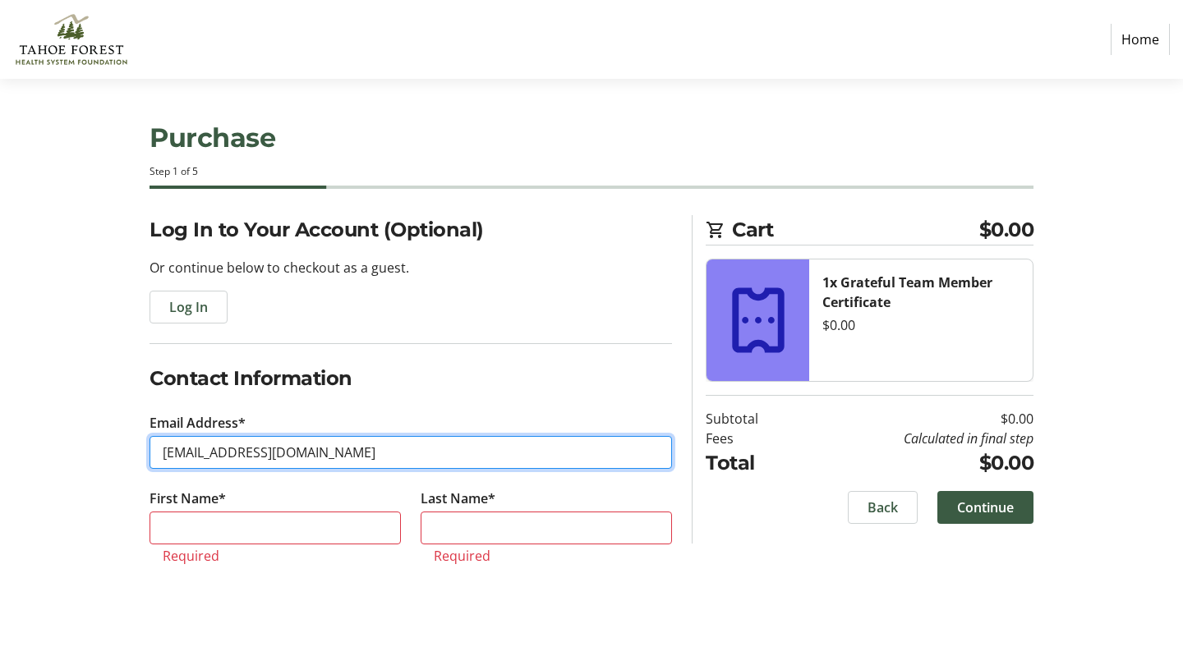
type input "[EMAIL_ADDRESS][DOMAIN_NAME]"
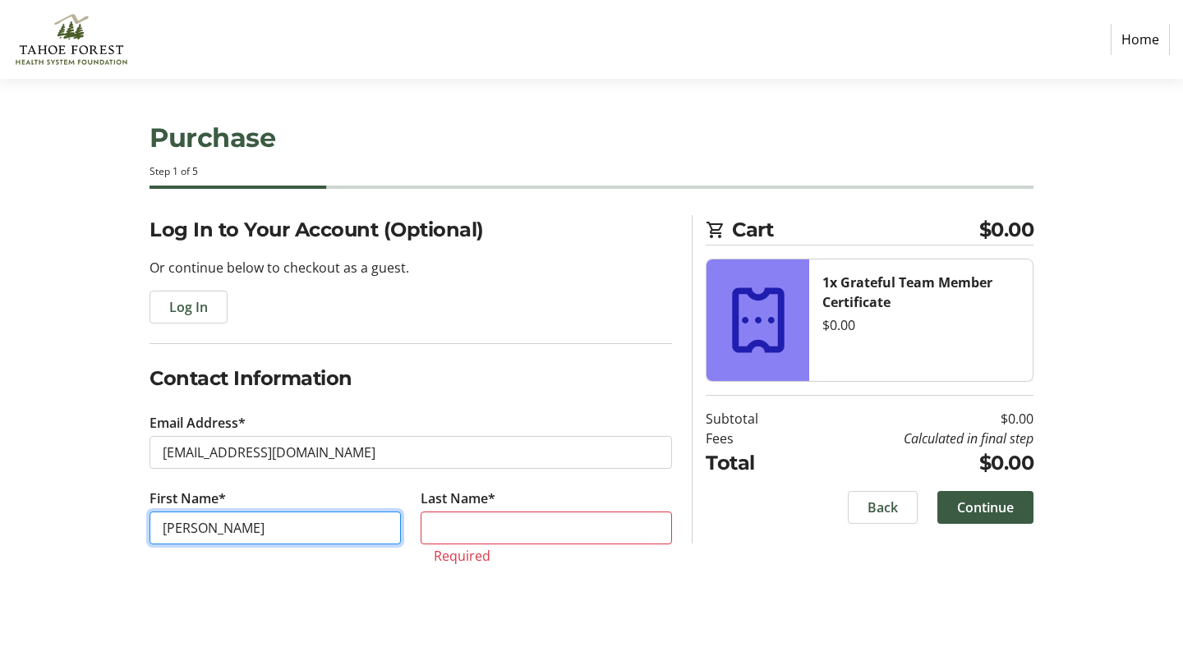
type input "sam"
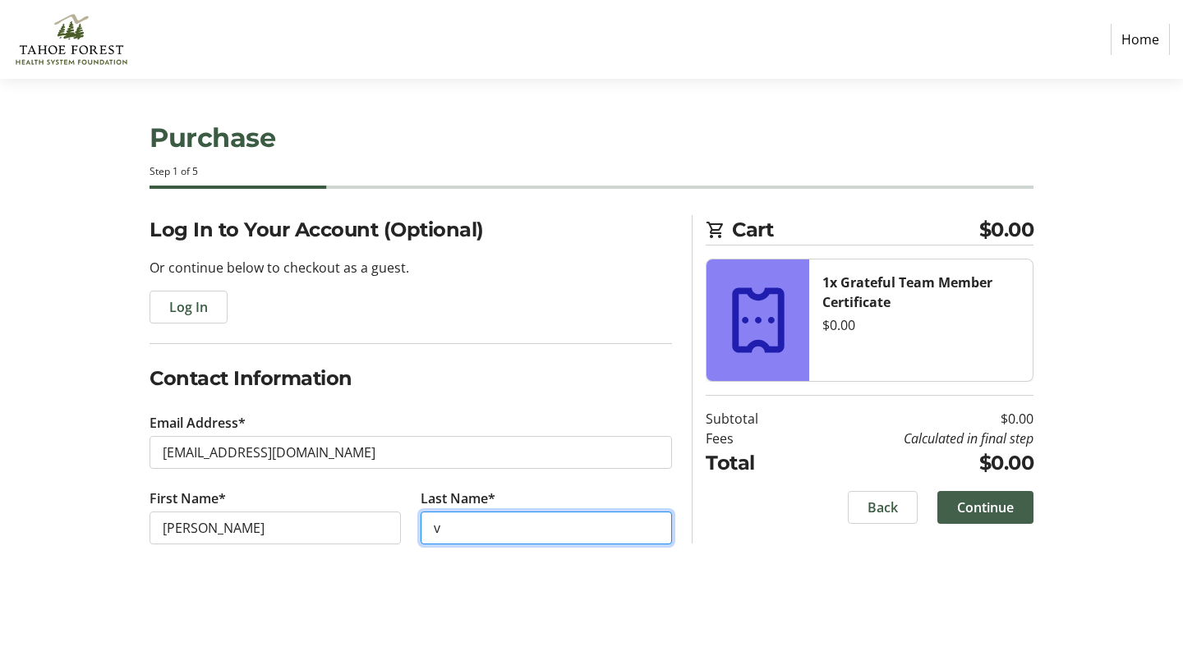
type input "v"
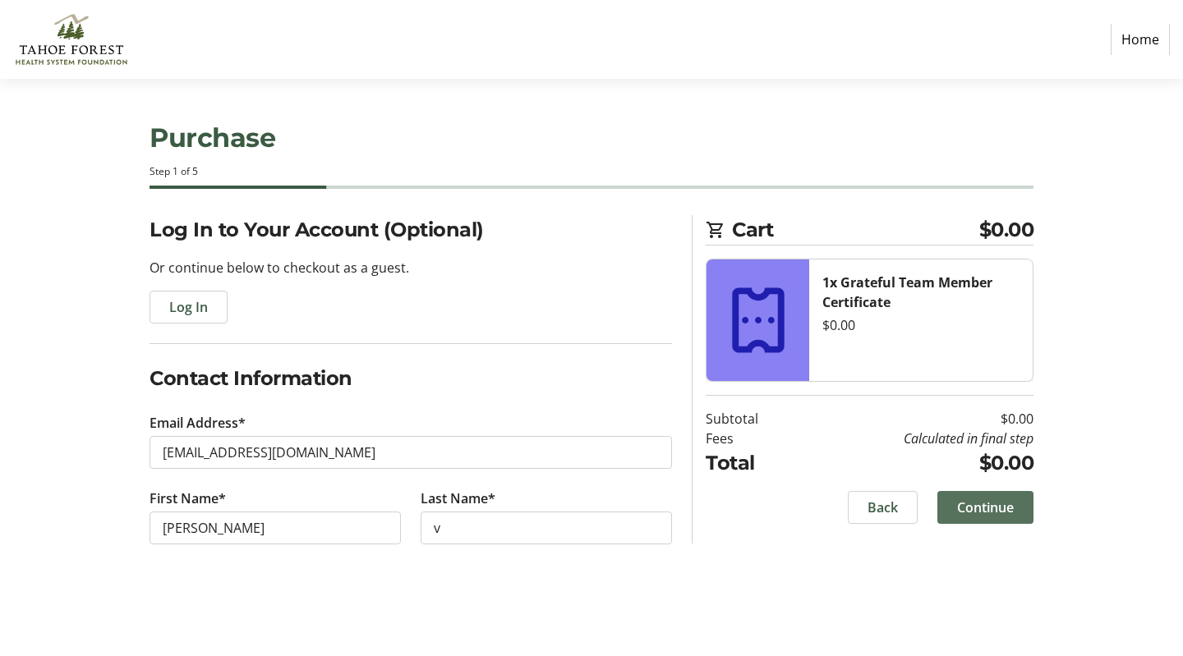
click at [980, 512] on span "Continue" at bounding box center [985, 508] width 57 height 20
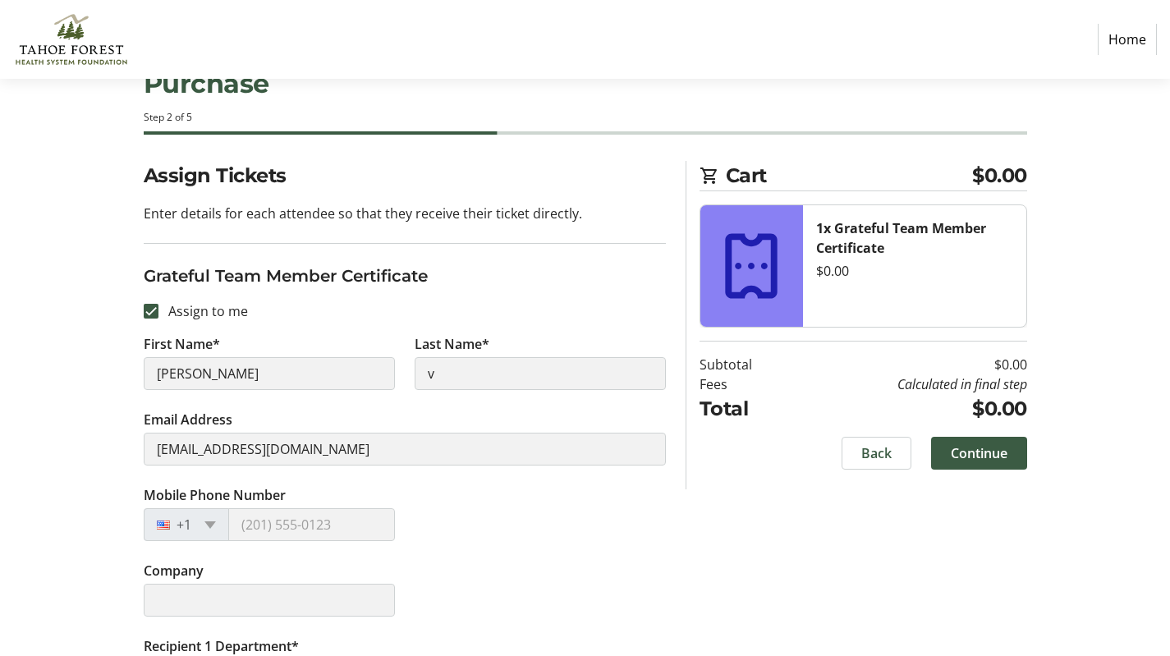
scroll to position [205, 0]
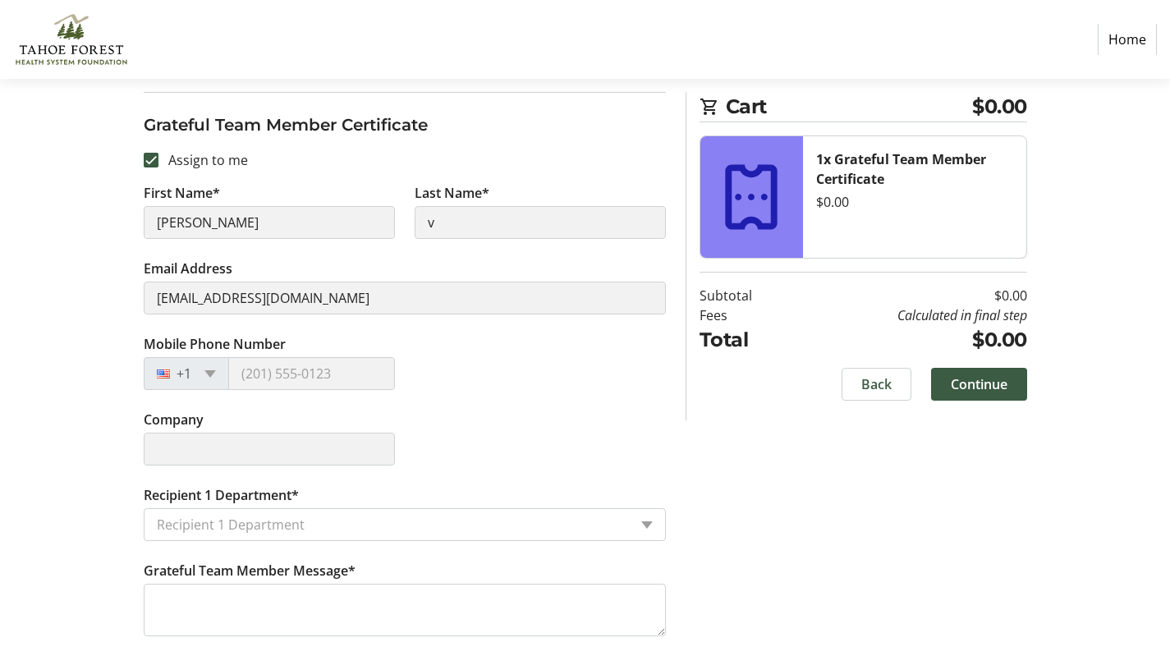
click at [283, 526] on input "Recipient 1 Department*" at bounding box center [392, 525] width 471 height 20
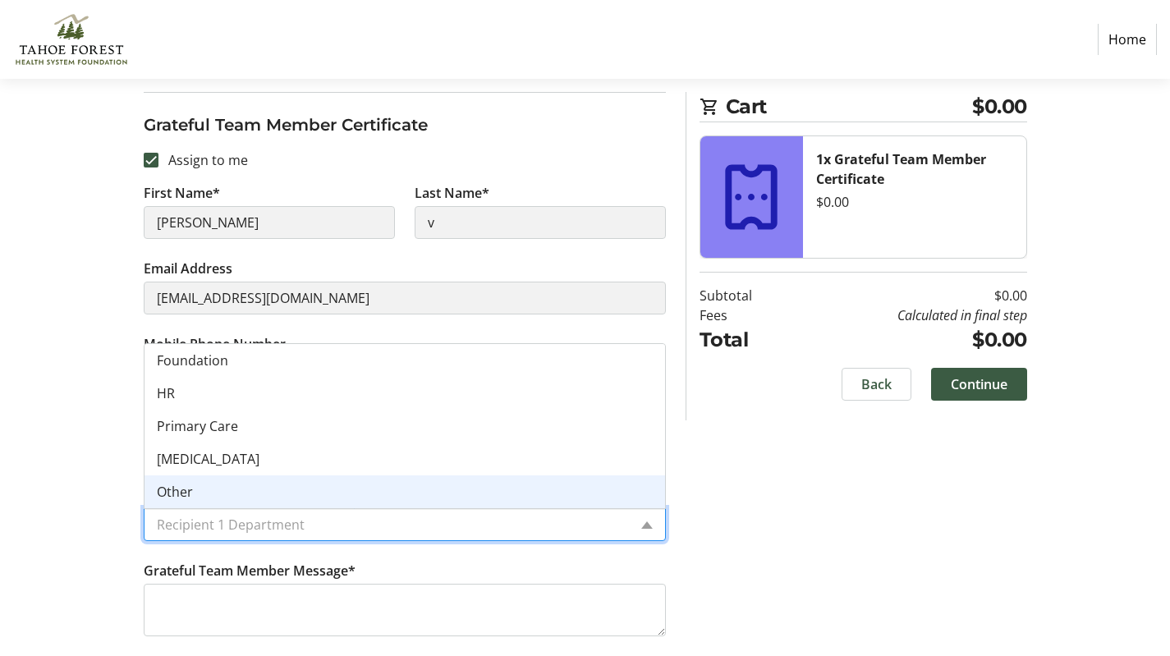
click at [936, 582] on div "Assign Tickets Enter details for each attendee so that they receive their ticke…" at bounding box center [586, 333] width 1084 height 646
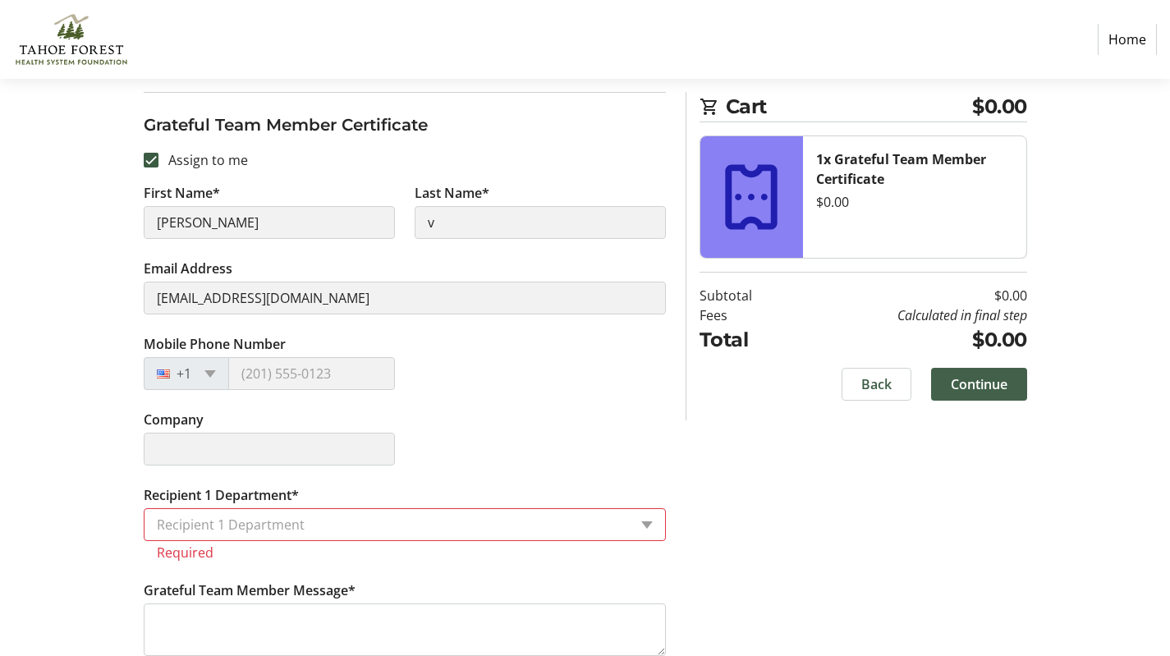
click at [968, 383] on span "Continue" at bounding box center [979, 384] width 57 height 20
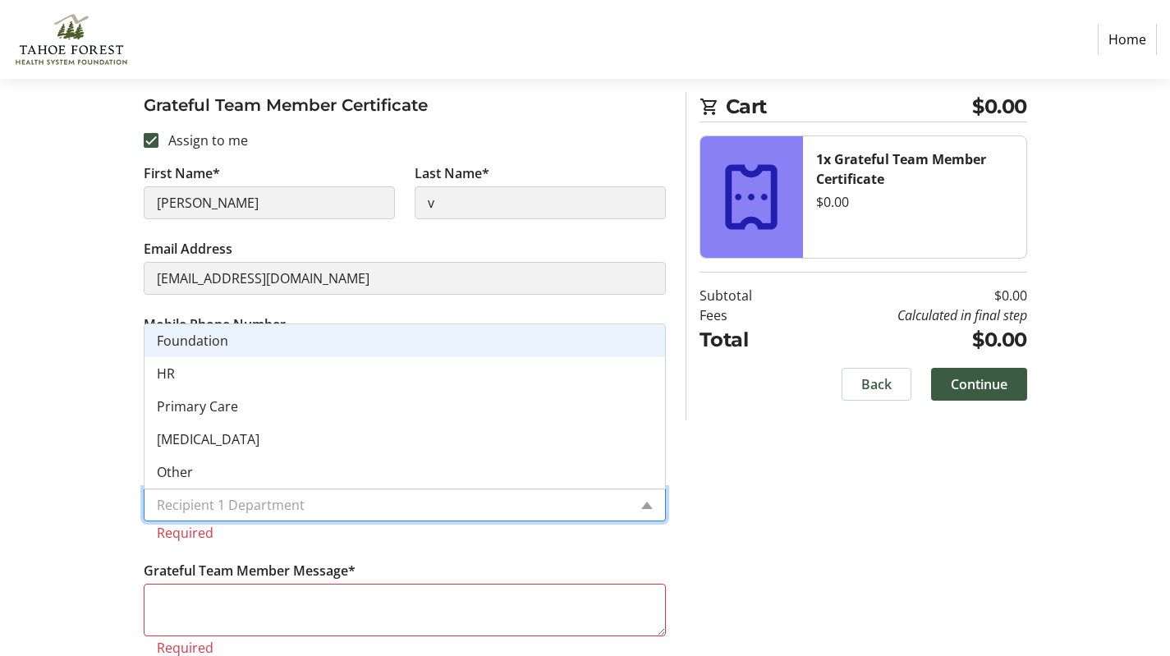
click at [646, 499] on div "Recipient 1 Department" at bounding box center [405, 505] width 522 height 33
click at [347, 353] on div "Foundation" at bounding box center [405, 340] width 521 height 33
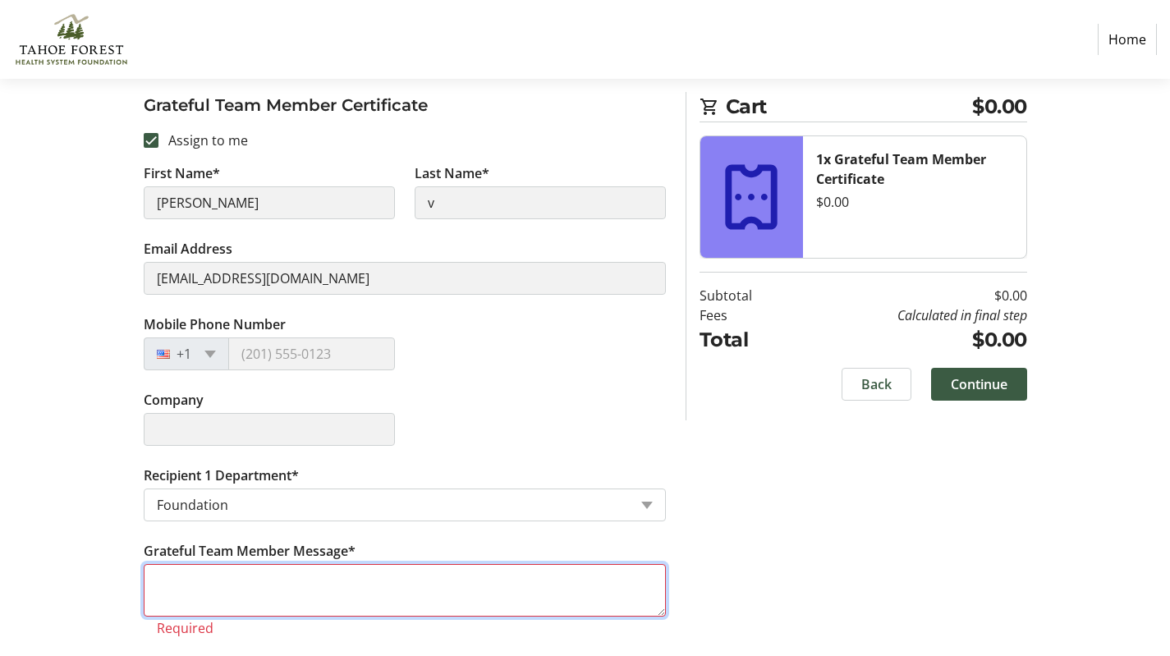
click at [412, 571] on textarea "Grateful Team Member Message*" at bounding box center [405, 590] width 522 height 53
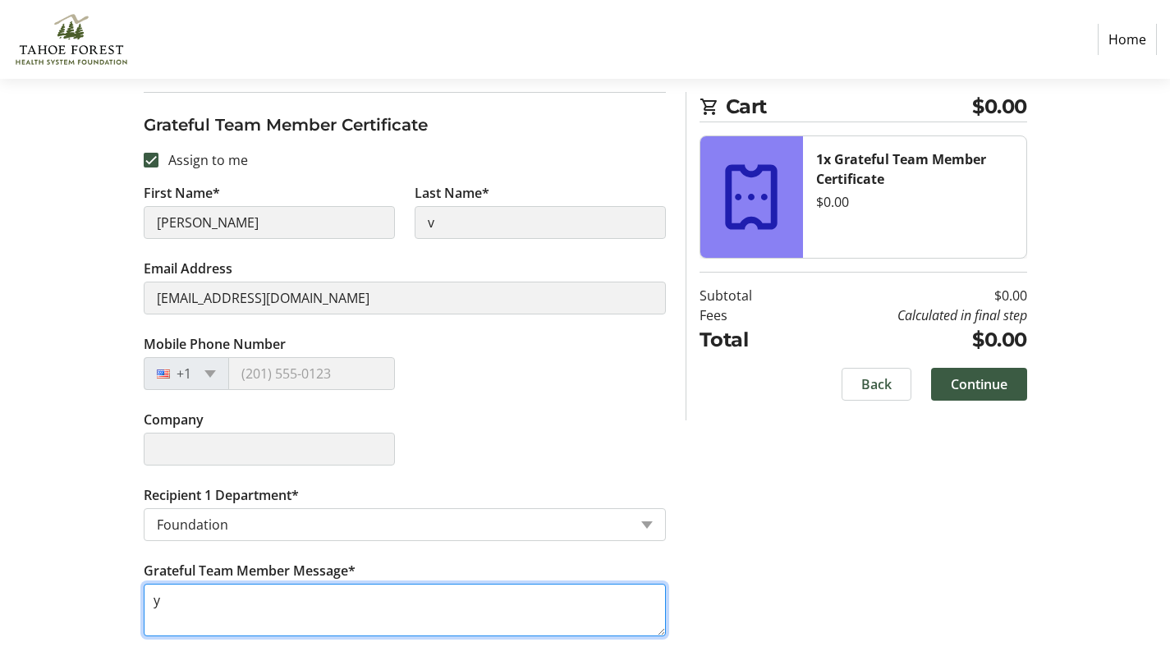
scroll to position [205, 0]
type textarea "yo"
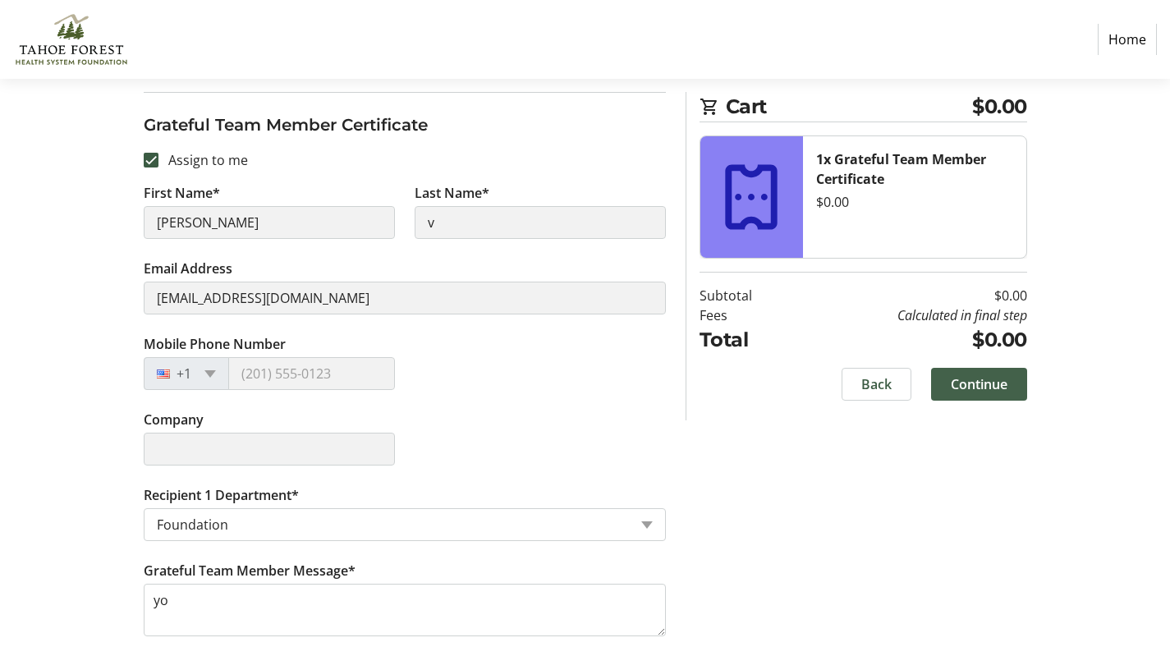
click at [950, 394] on span at bounding box center [979, 384] width 96 height 39
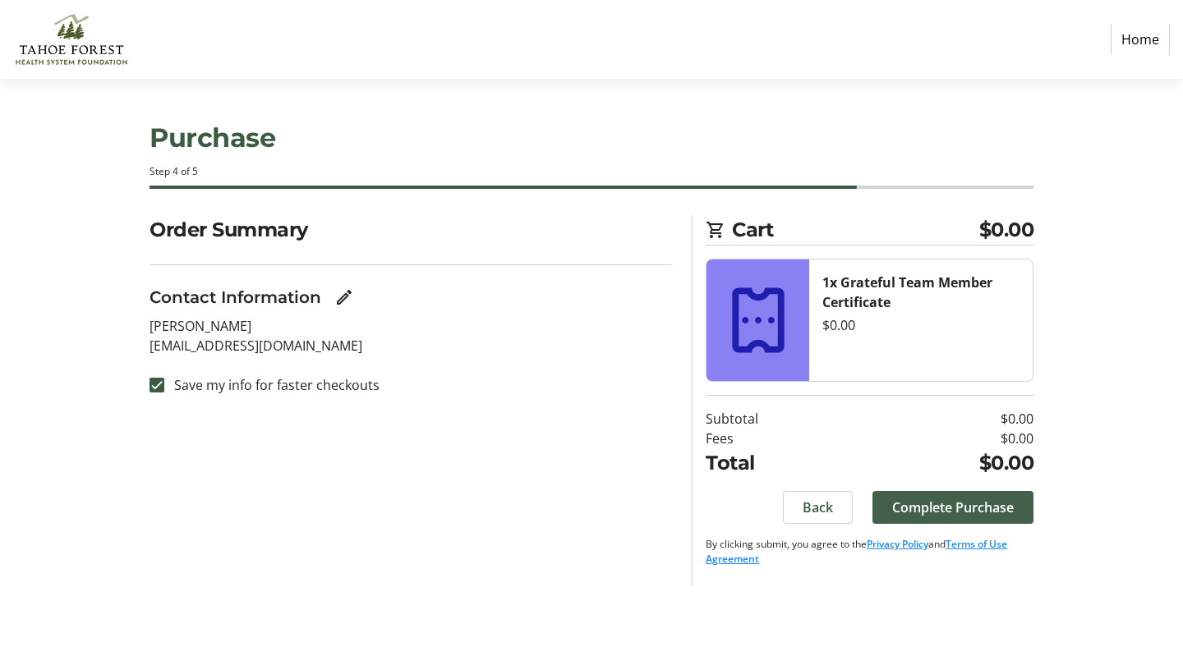
click at [930, 494] on span at bounding box center [952, 507] width 161 height 39
